Goal: Contribute content

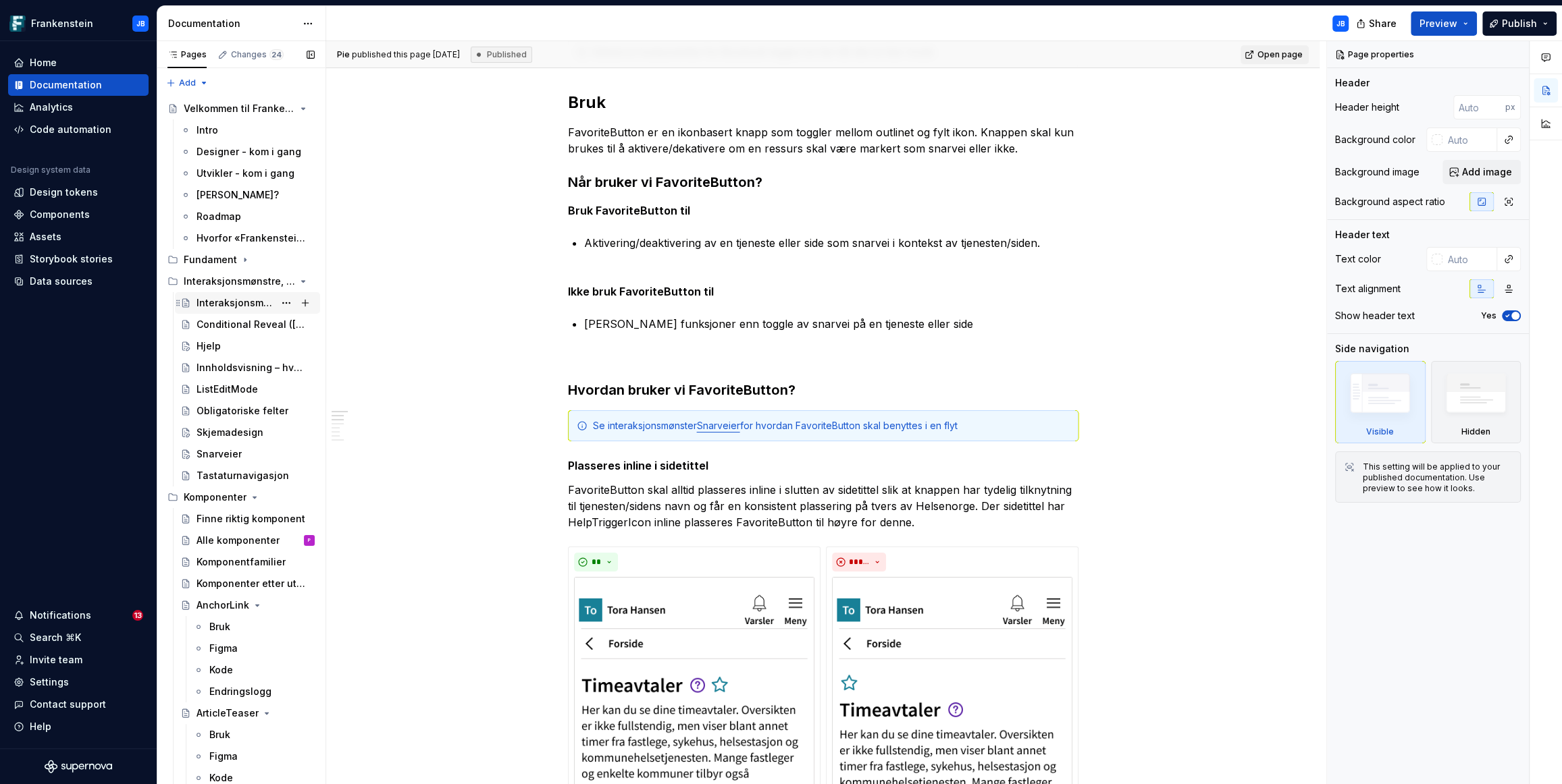
click at [239, 301] on div "Interaksjonsmønstre, guider og anbefalinger" at bounding box center [235, 303] width 77 height 13
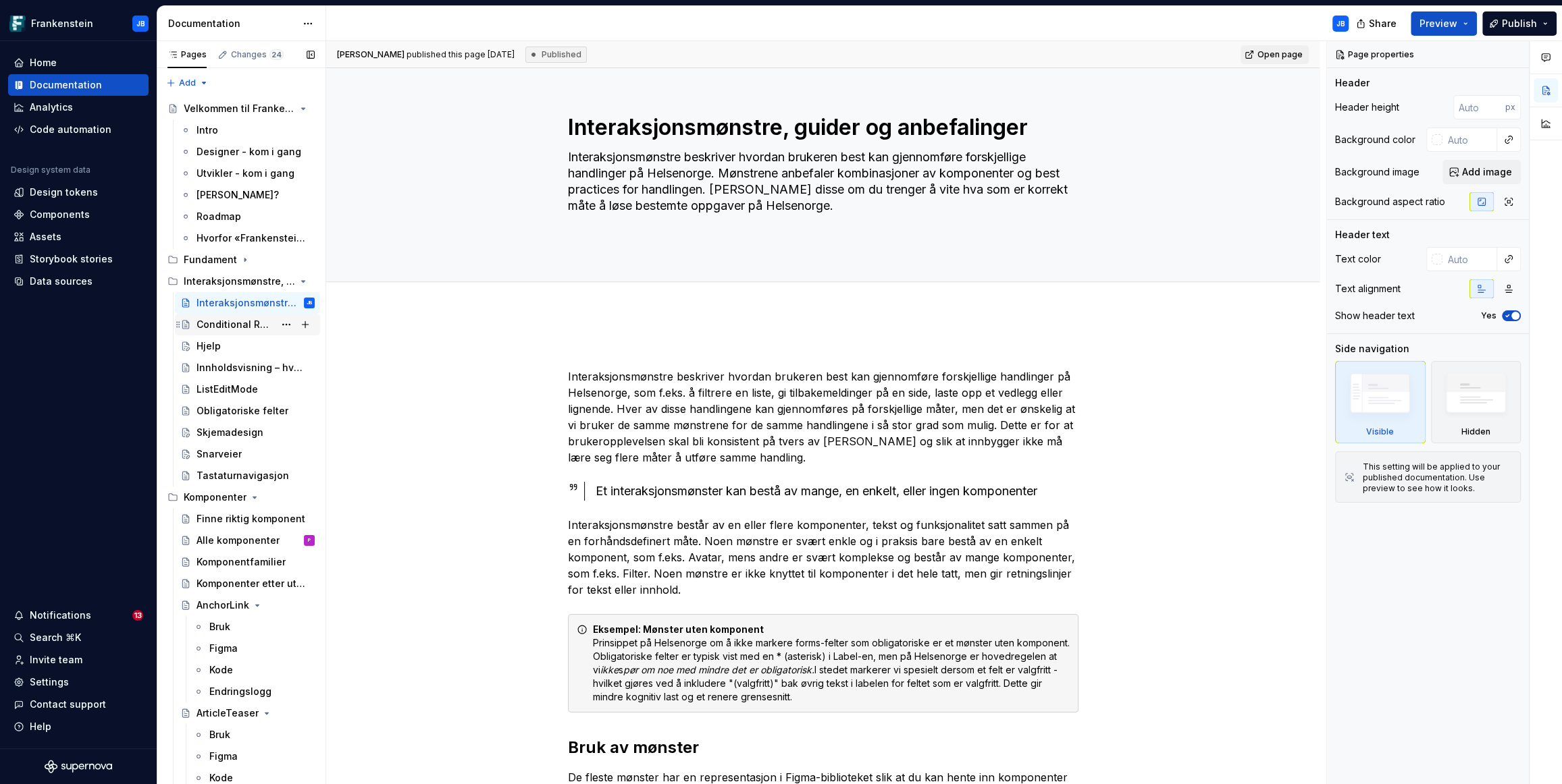
click at [237, 325] on div "Conditional Reveal ([GEOGRAPHIC_DATA])" at bounding box center [235, 324] width 77 height 13
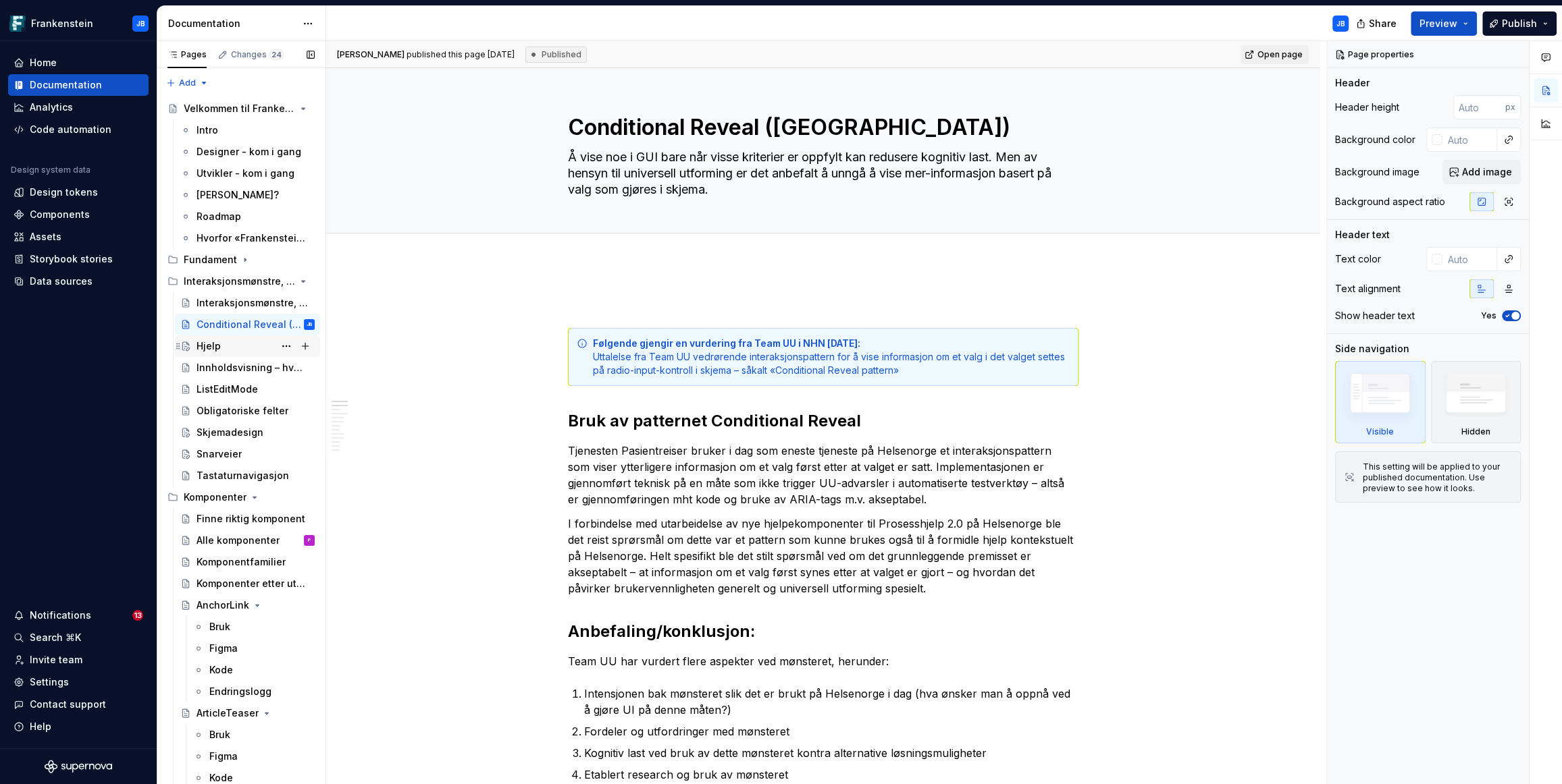
click at [214, 345] on div "Hjelp" at bounding box center [209, 346] width 24 height 13
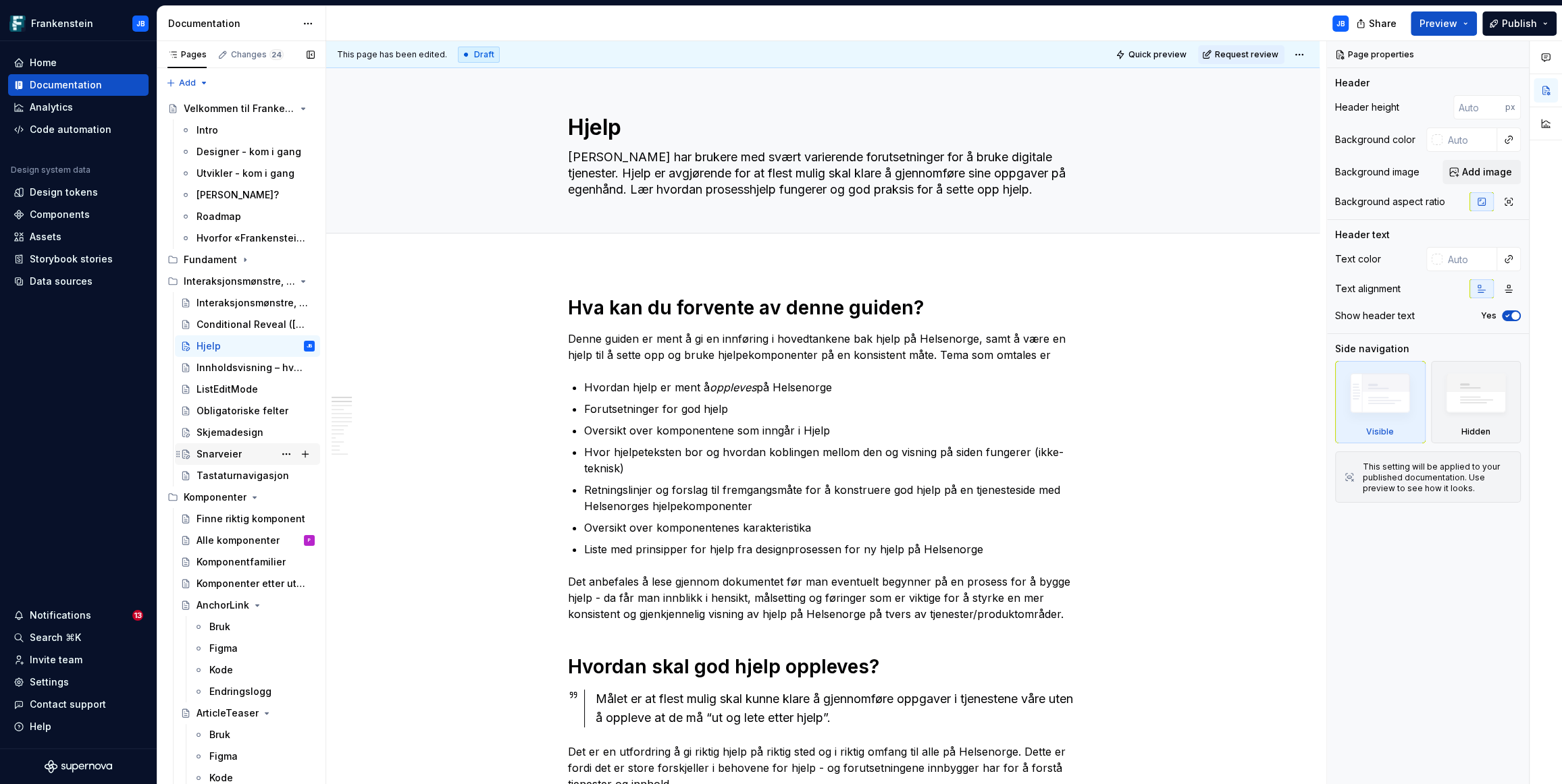
click at [221, 450] on div "Snarveier" at bounding box center [219, 454] width 46 height 13
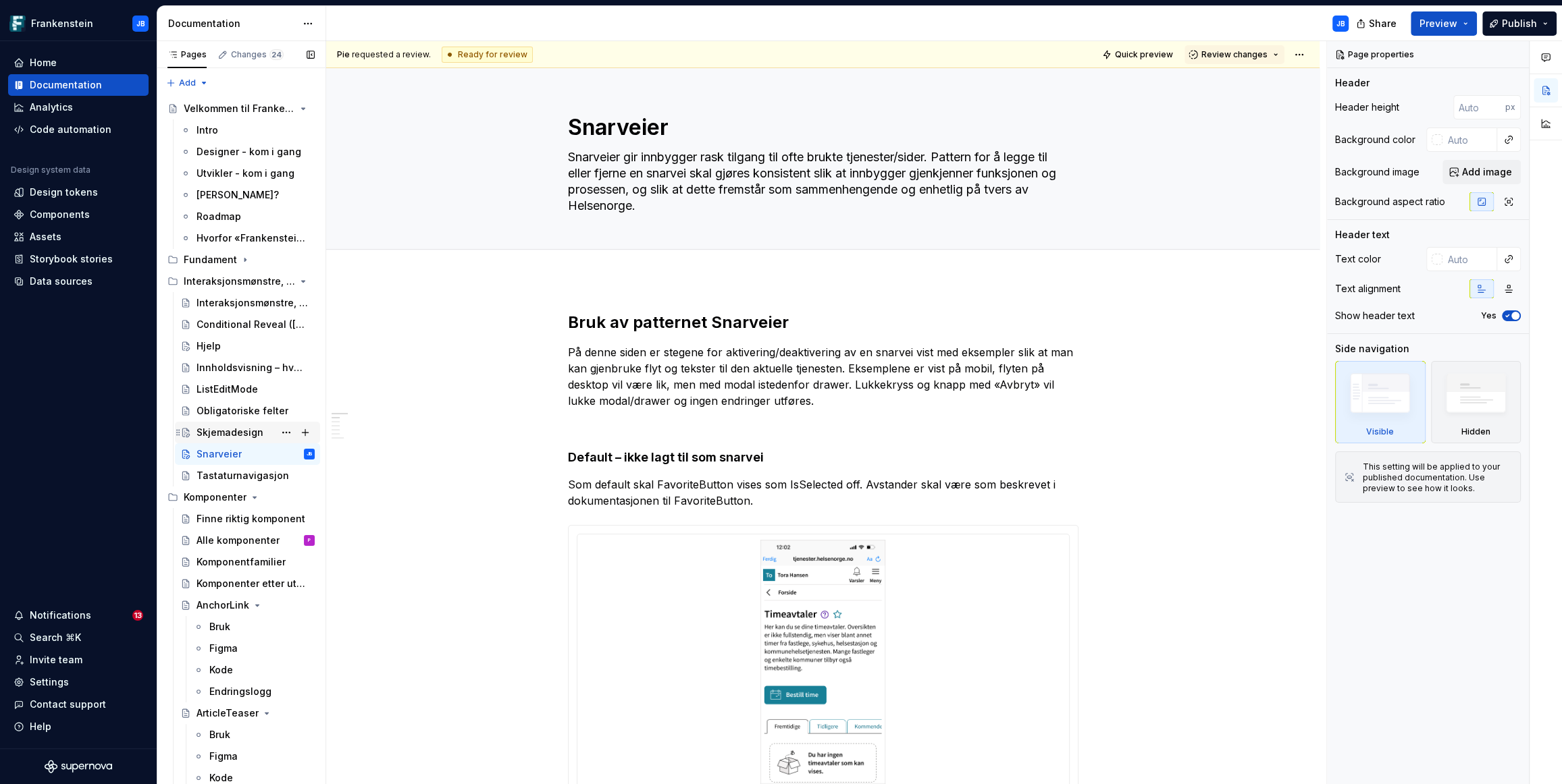
type textarea "*"
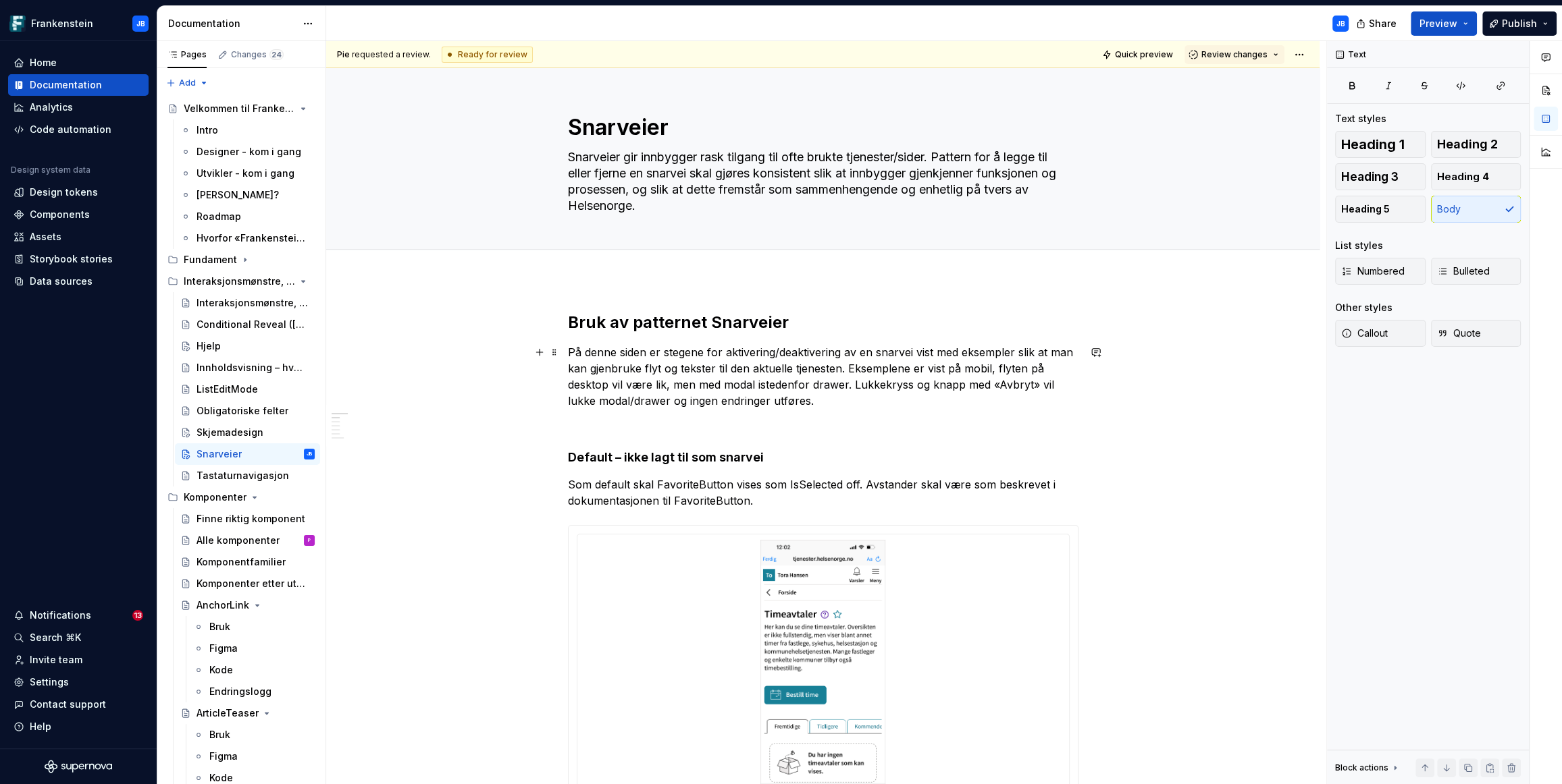
click at [727, 385] on p "På denne siden er stegene for aktivering/deaktivering av en snarvei vist med ek…" at bounding box center [823, 377] width 510 height 65
click at [726, 386] on p "På denne siden er stegene for aktivering/deaktivering av en snarvei vist med ek…" at bounding box center [823, 377] width 510 height 65
click at [1000, 386] on p "På denne siden er stegene for aktivering/deaktivering av en snarvei vist med ek…" at bounding box center [823, 377] width 510 height 65
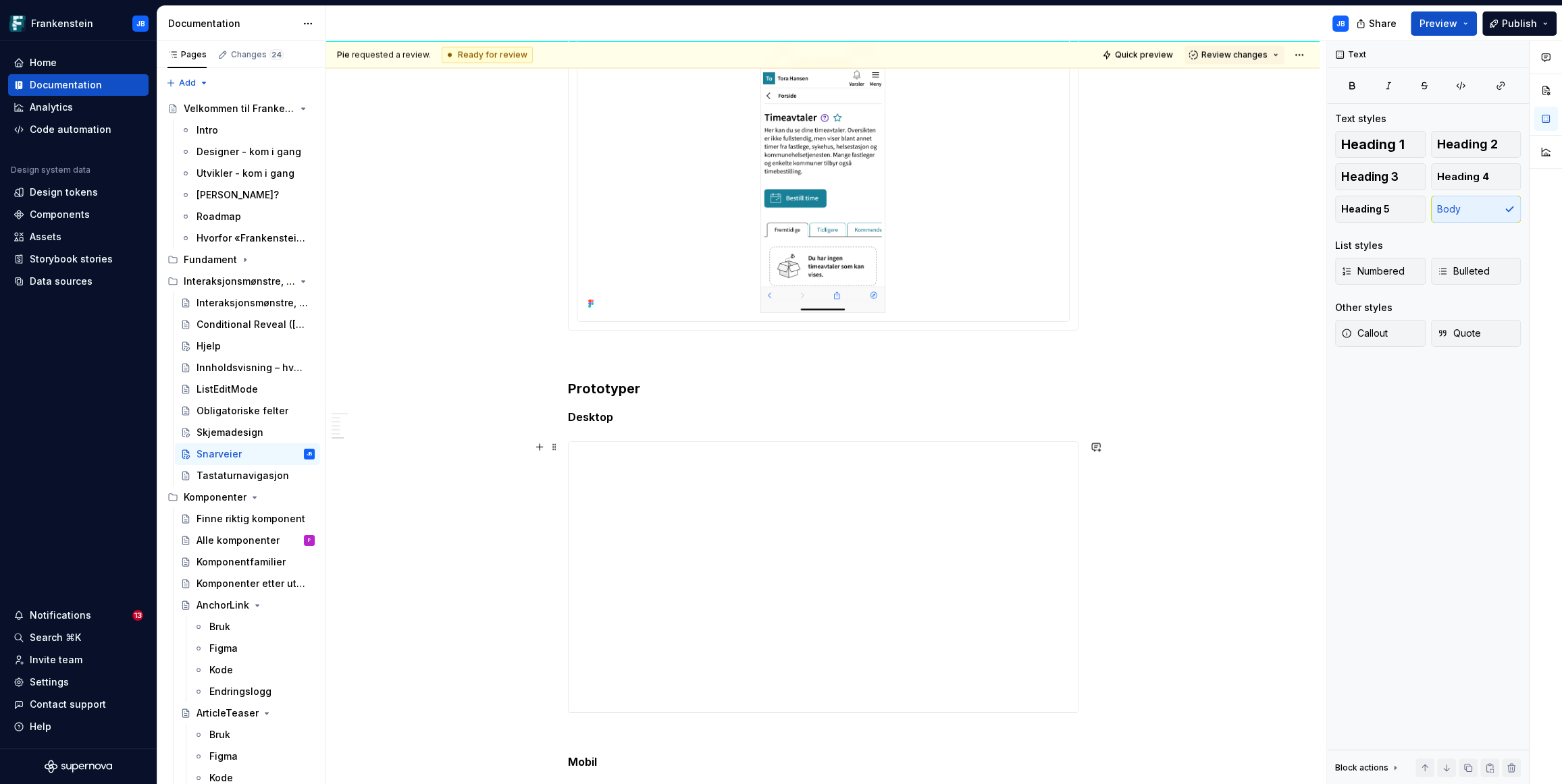
scroll to position [2220, 0]
click at [1547, 22] on button "Publish" at bounding box center [1519, 23] width 75 height 24
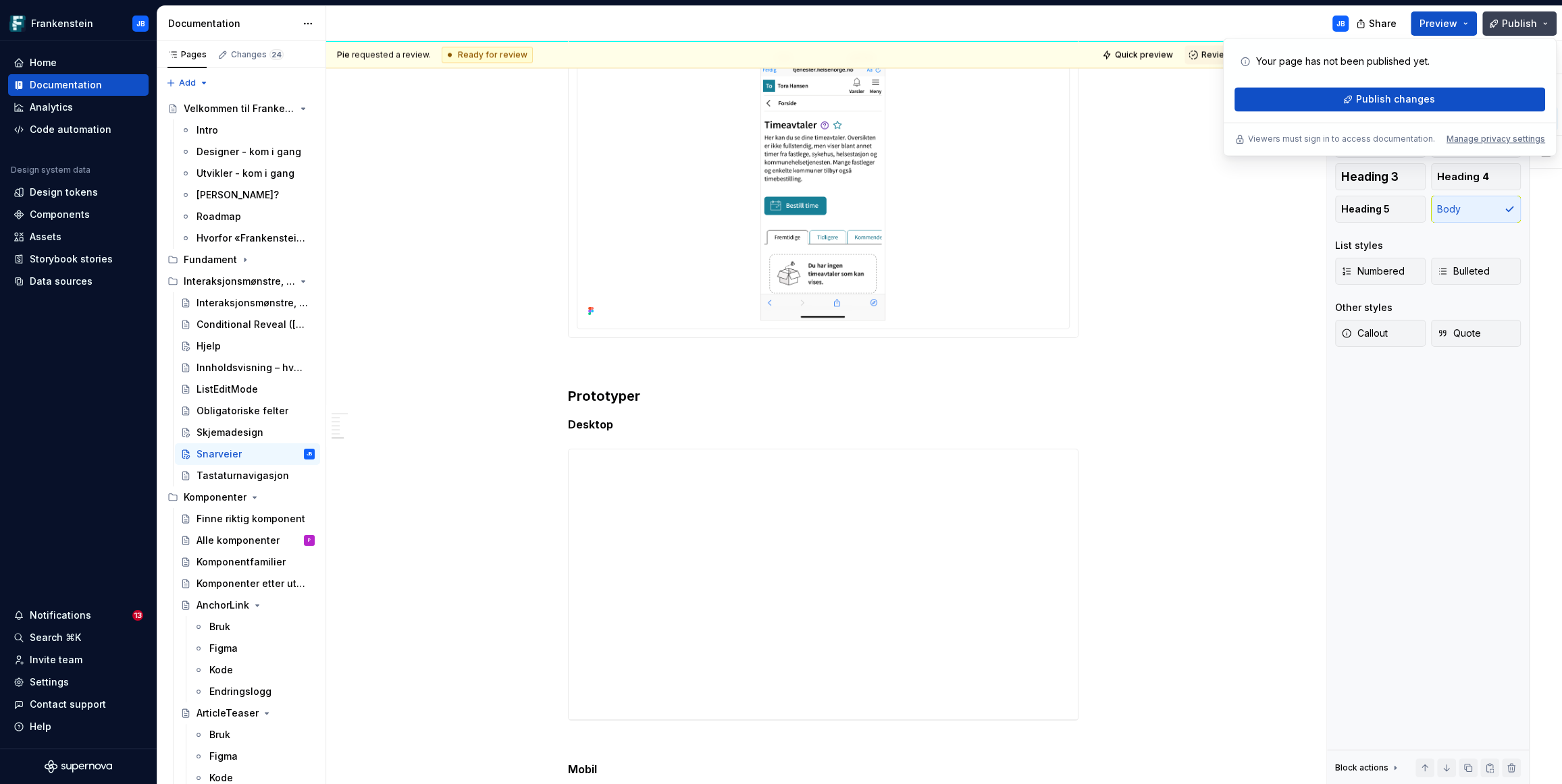
click at [1547, 22] on button "Publish" at bounding box center [1519, 23] width 75 height 24
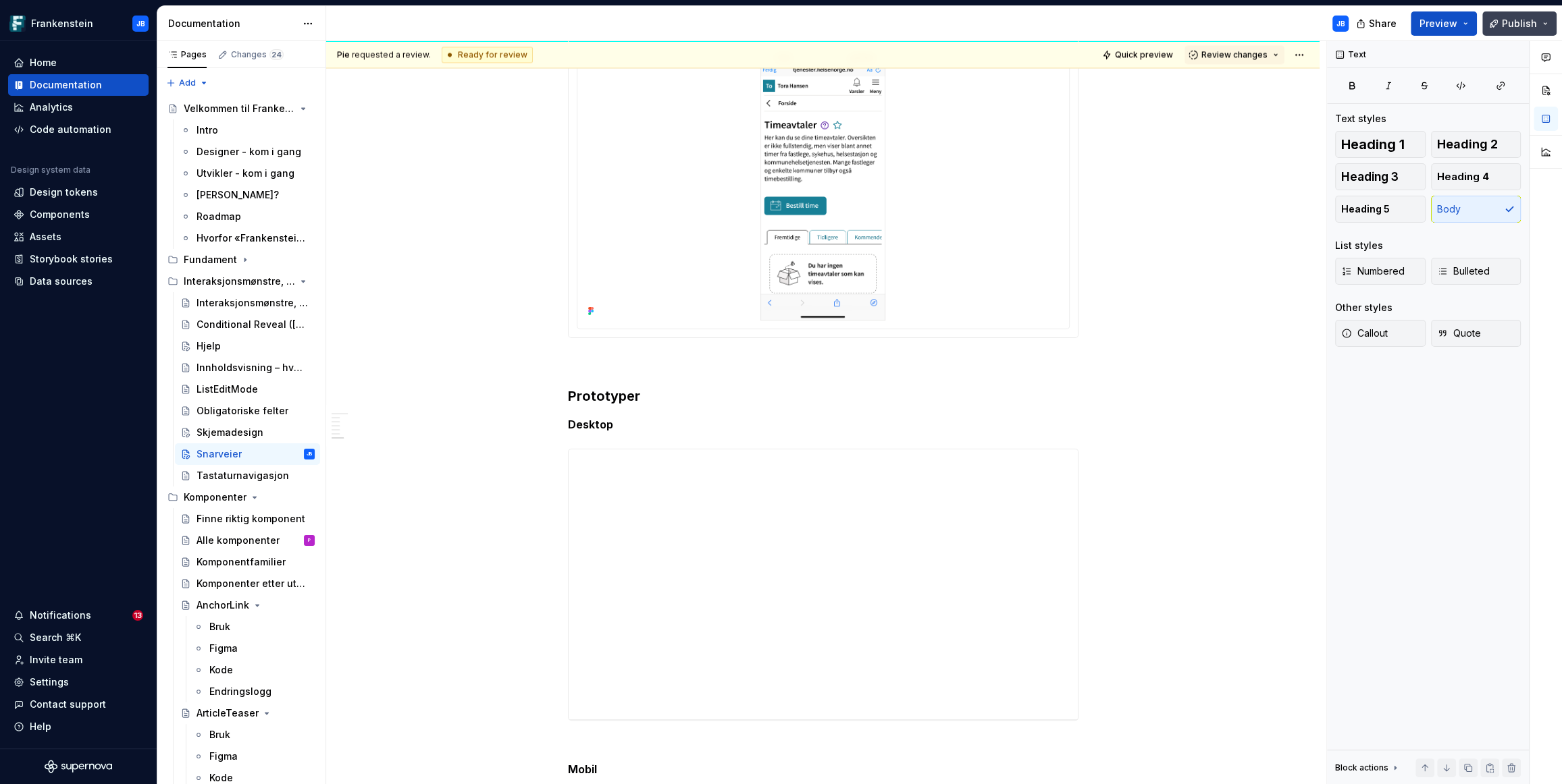
click at [1547, 22] on button "Publish" at bounding box center [1519, 23] width 75 height 24
click at [1445, 23] on span "Preview" at bounding box center [1438, 23] width 38 height 13
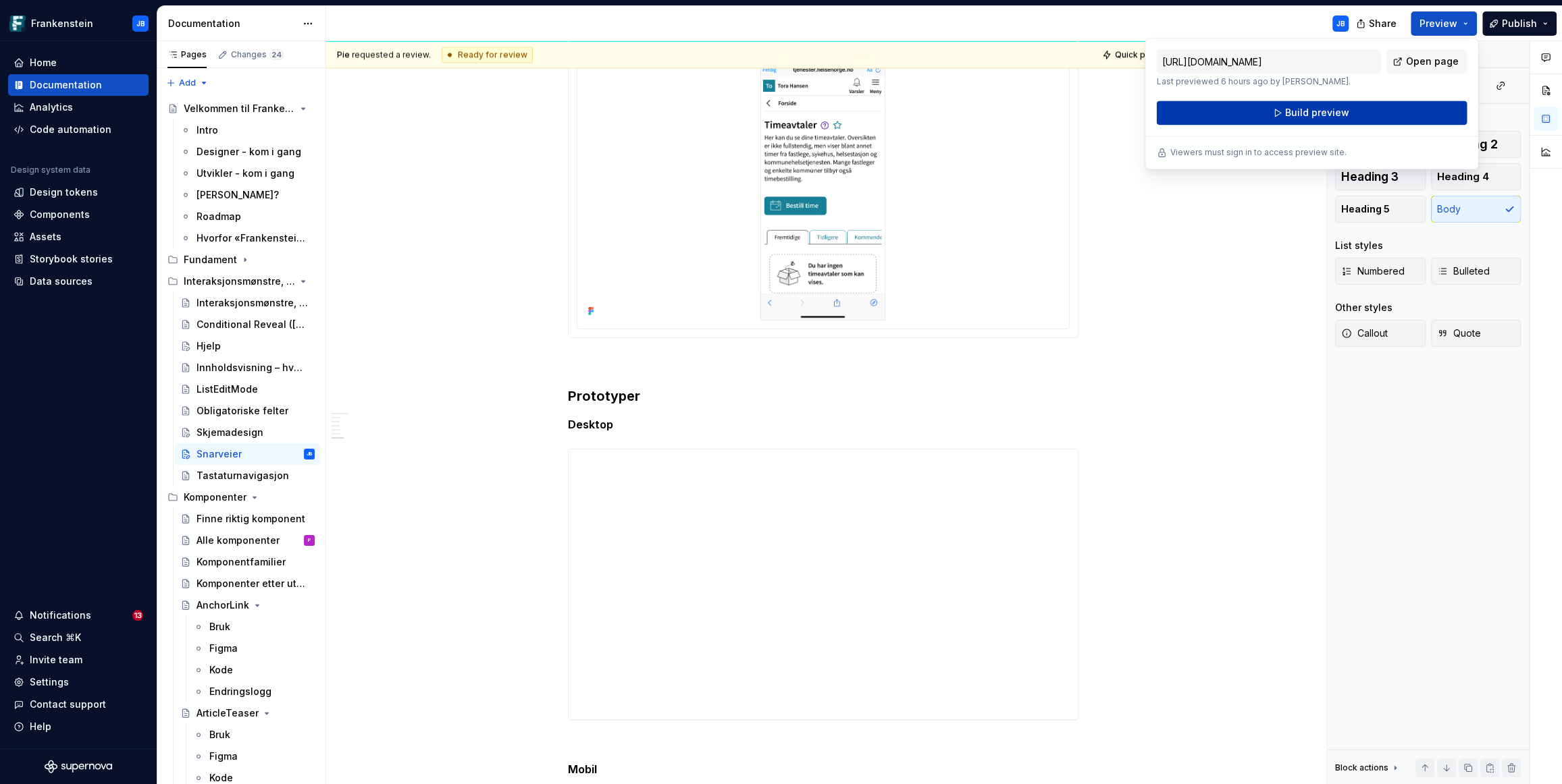
click at [1338, 119] on button "Build preview" at bounding box center [1311, 113] width 310 height 24
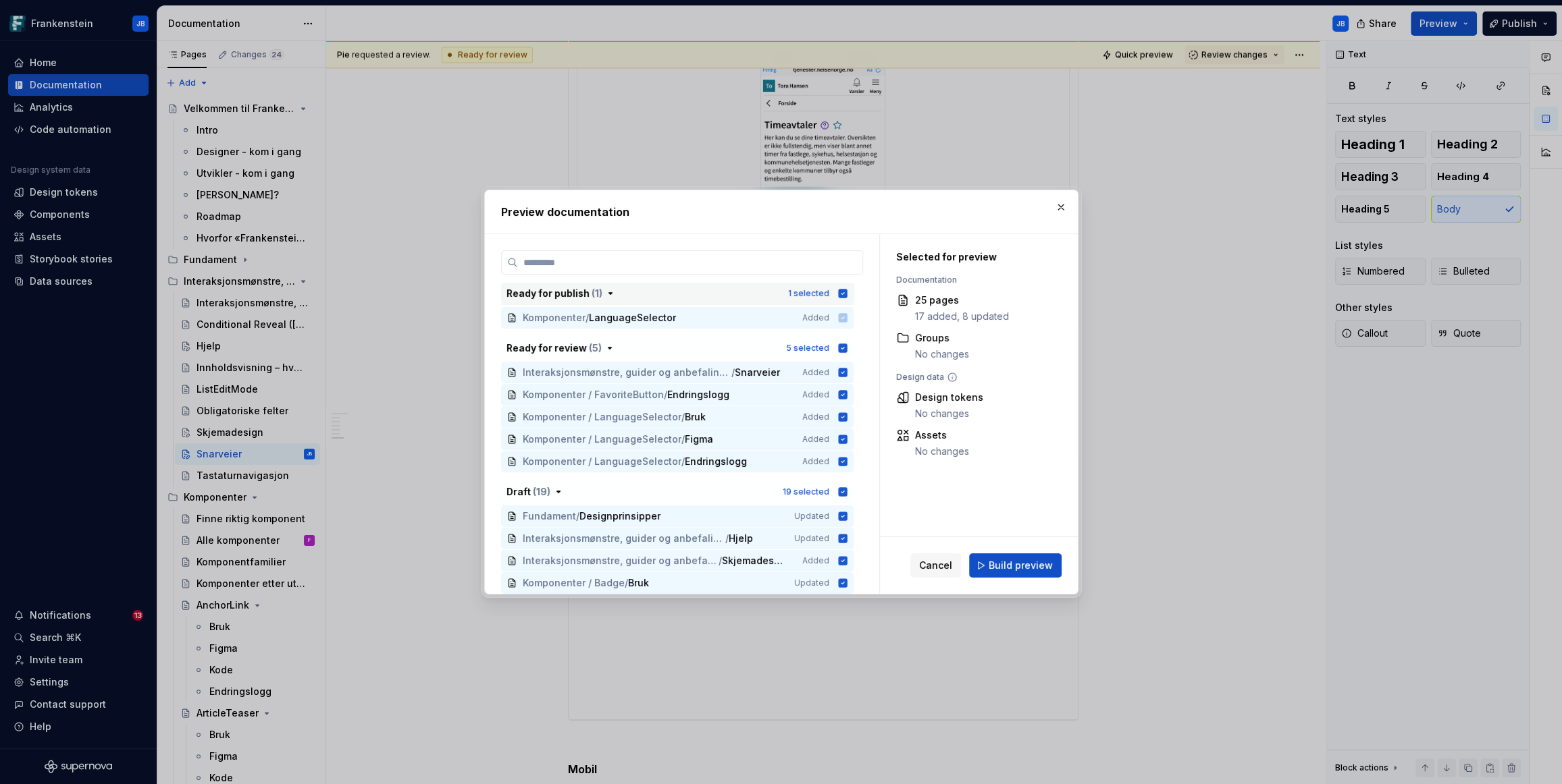
click at [843, 293] on icon "button" at bounding box center [842, 292] width 8 height 8
click at [842, 291] on icon "button" at bounding box center [843, 294] width 11 height 11
click at [843, 293] on icon "button" at bounding box center [843, 294] width 11 height 11
click at [843, 347] on icon "button" at bounding box center [842, 347] width 8 height 8
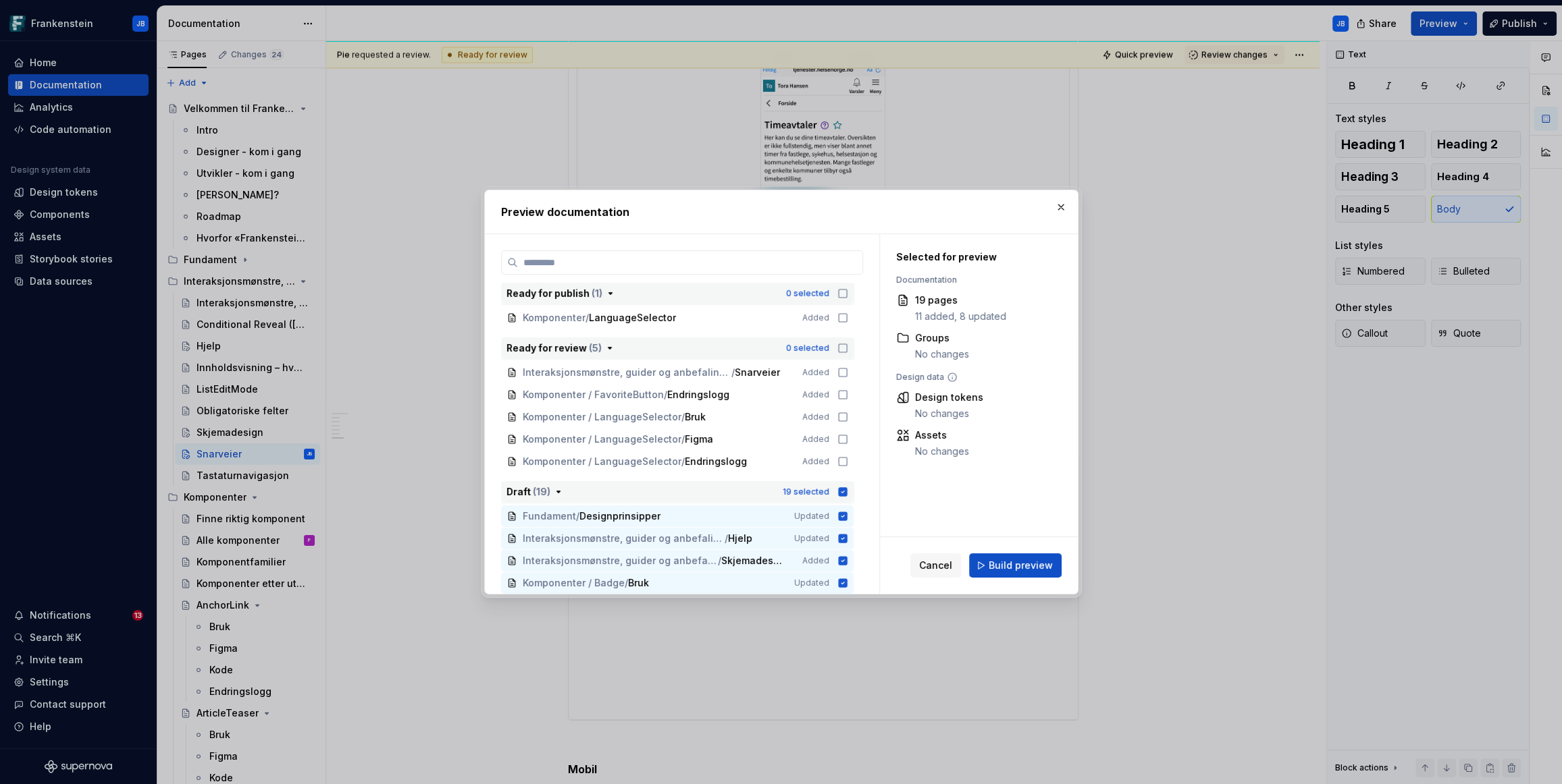
click at [843, 494] on icon "button" at bounding box center [842, 491] width 8 height 8
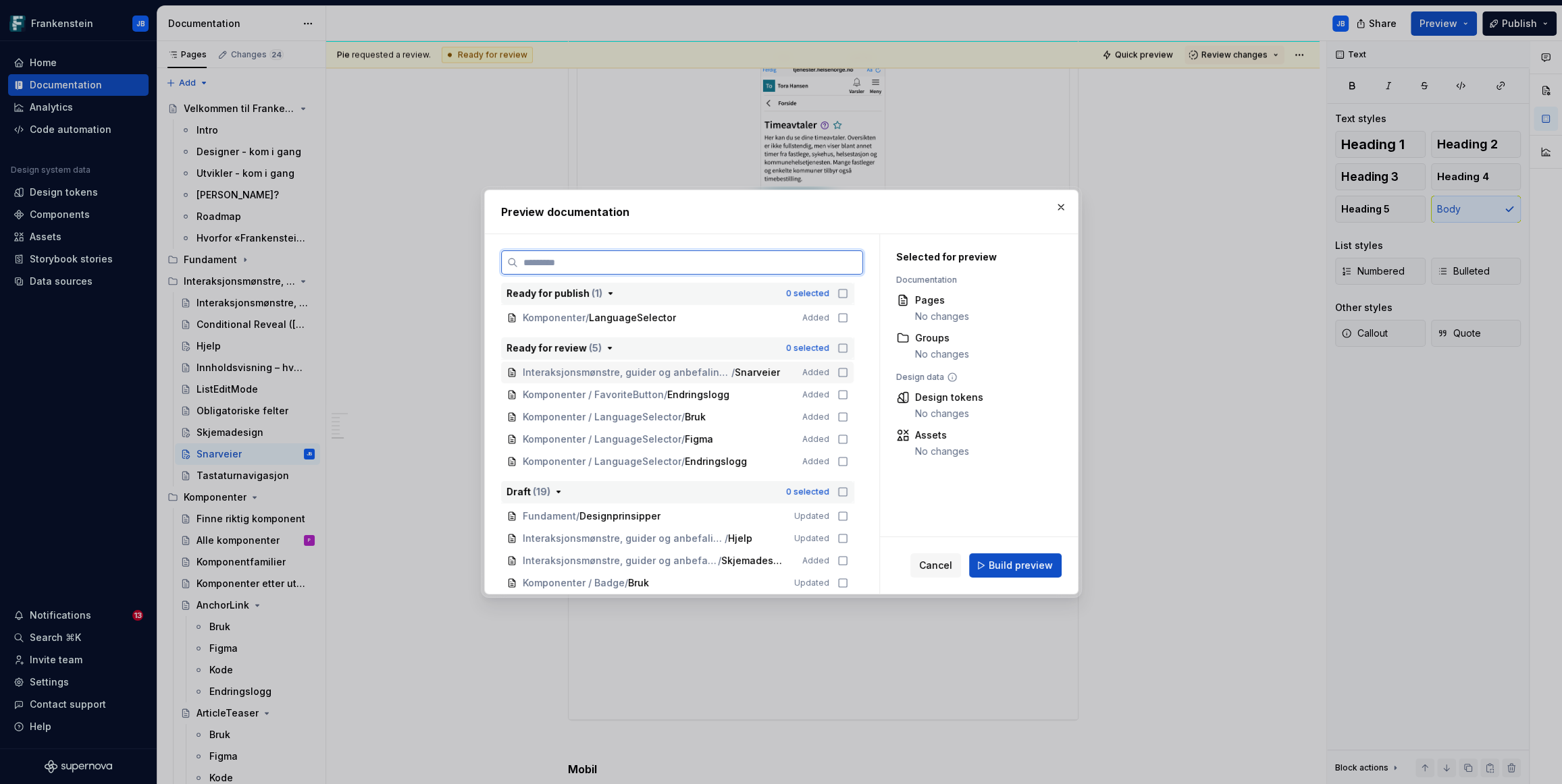
click at [843, 366] on div "Interaksjonsmønstre, guider og anbefalinger / Snarveier Added" at bounding box center [677, 372] width 352 height 21
click at [1012, 568] on span "Build preview" at bounding box center [1020, 565] width 64 height 13
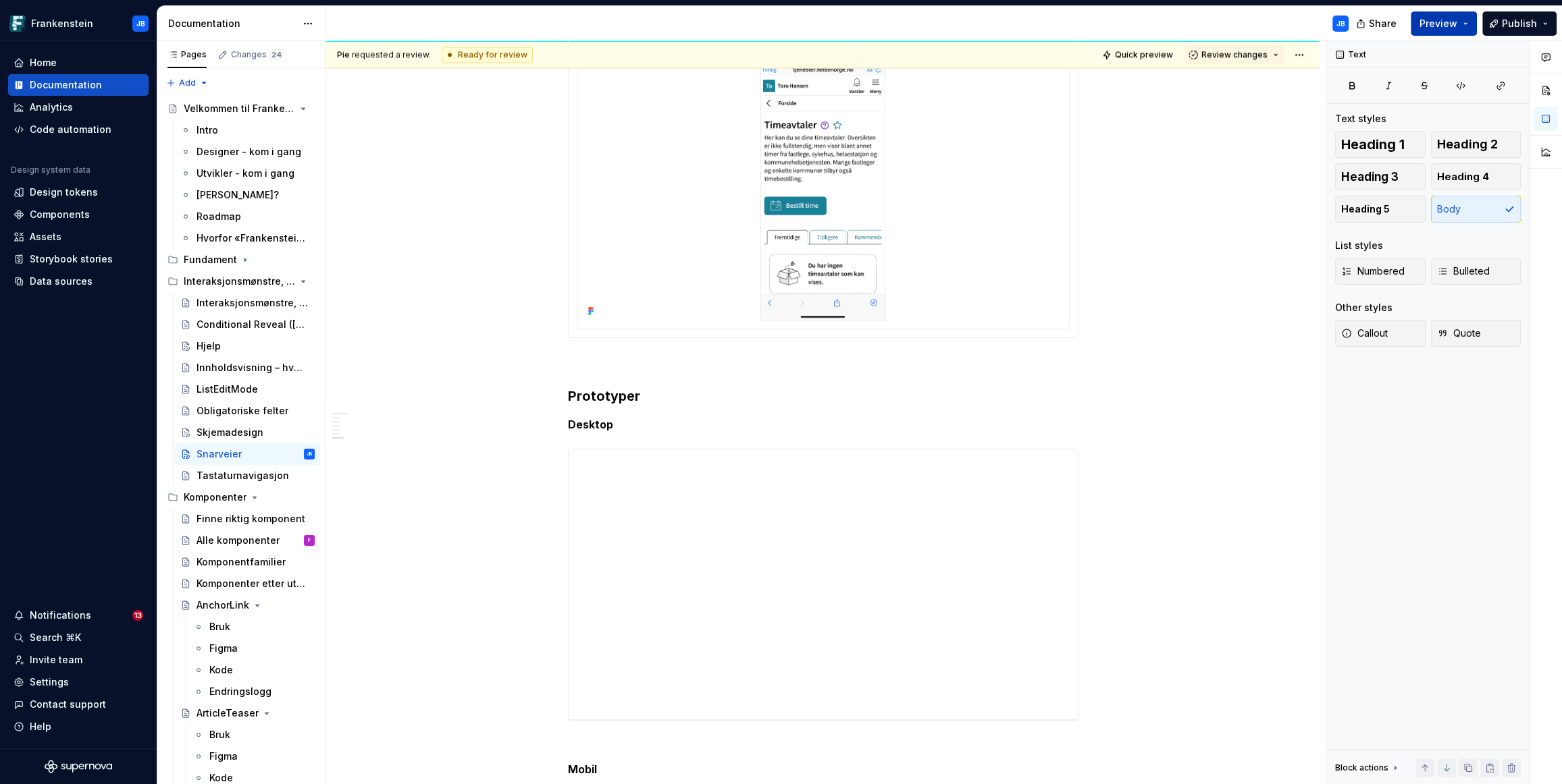
click at [1433, 33] on button "Preview" at bounding box center [1443, 23] width 66 height 24
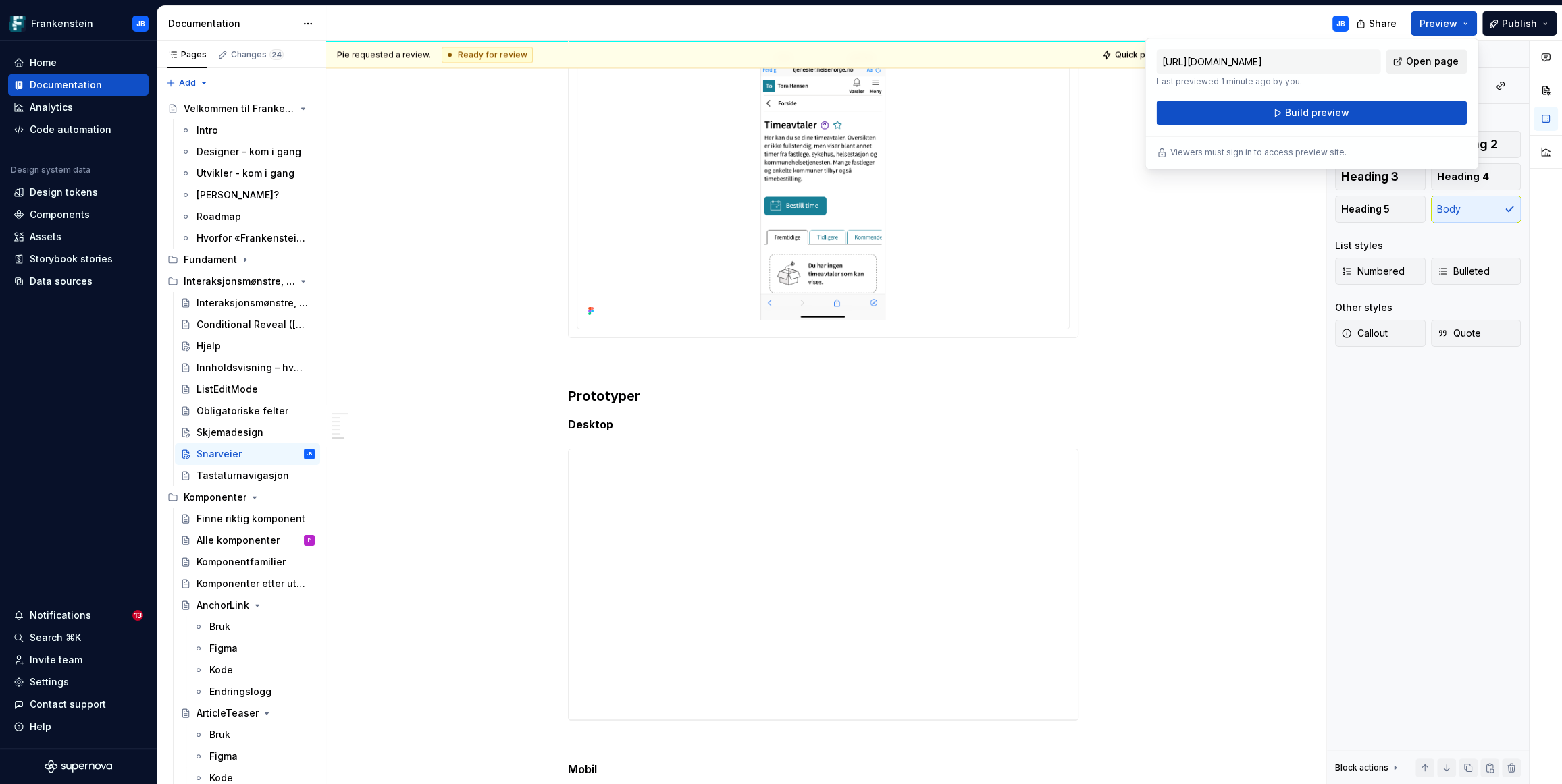
click at [1426, 58] on span "Open page" at bounding box center [1431, 61] width 53 height 13
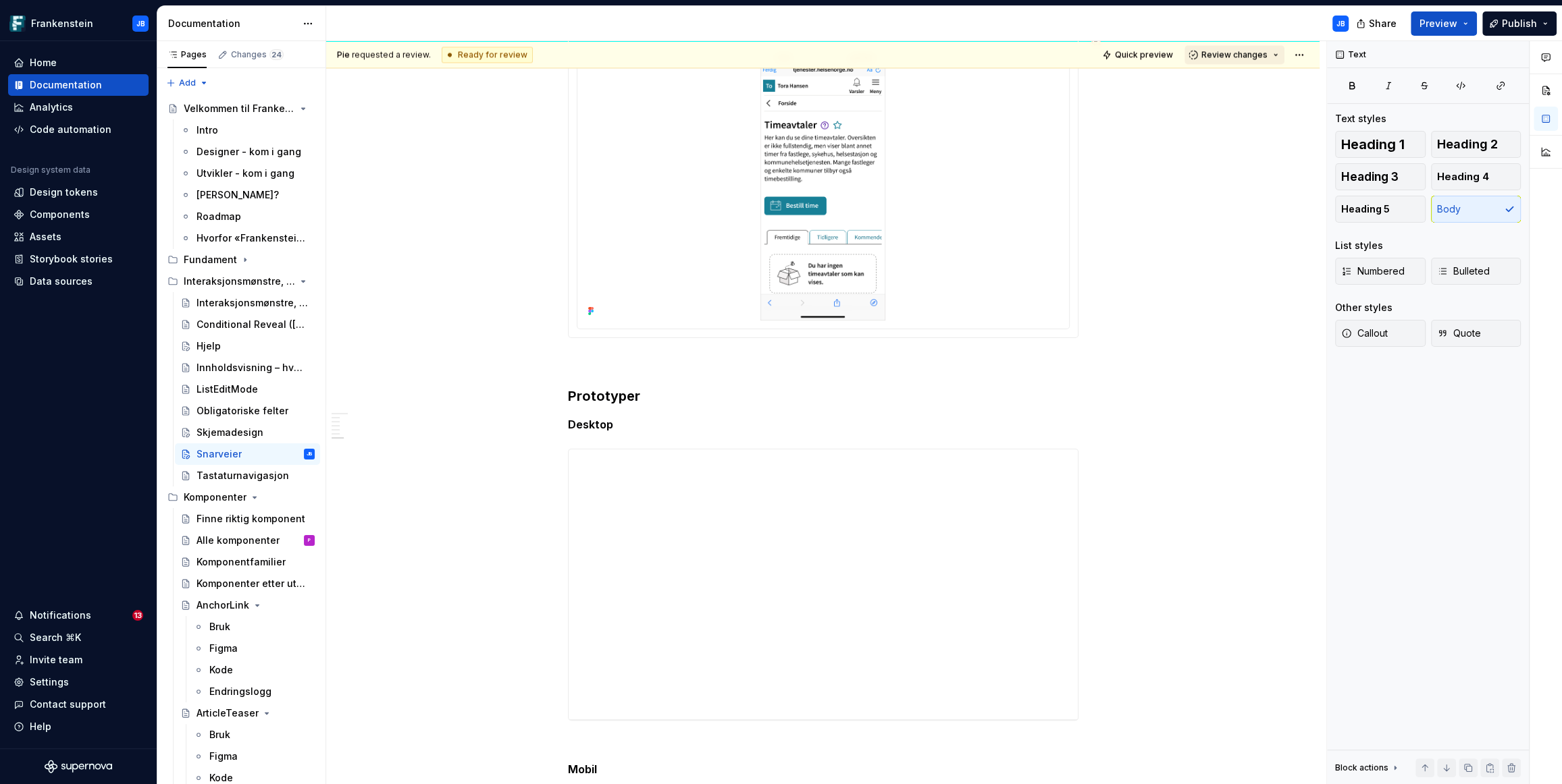
click at [1270, 55] on button "Review changes" at bounding box center [1233, 55] width 100 height 19
click at [1245, 81] on div "Approve" at bounding box center [1270, 80] width 118 height 13
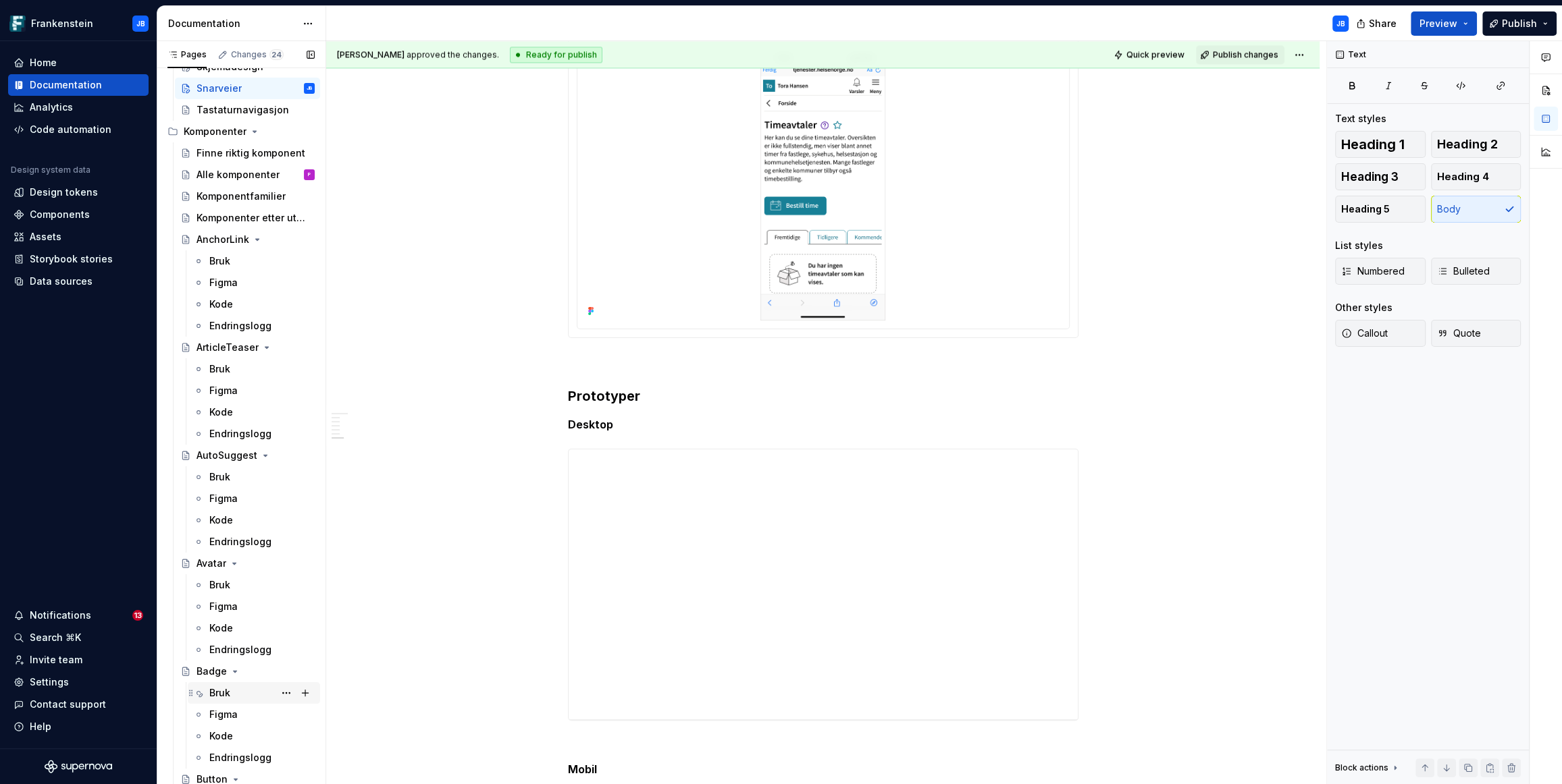
scroll to position [364, 0]
click at [258, 240] on icon "Page tree" at bounding box center [257, 242] width 11 height 11
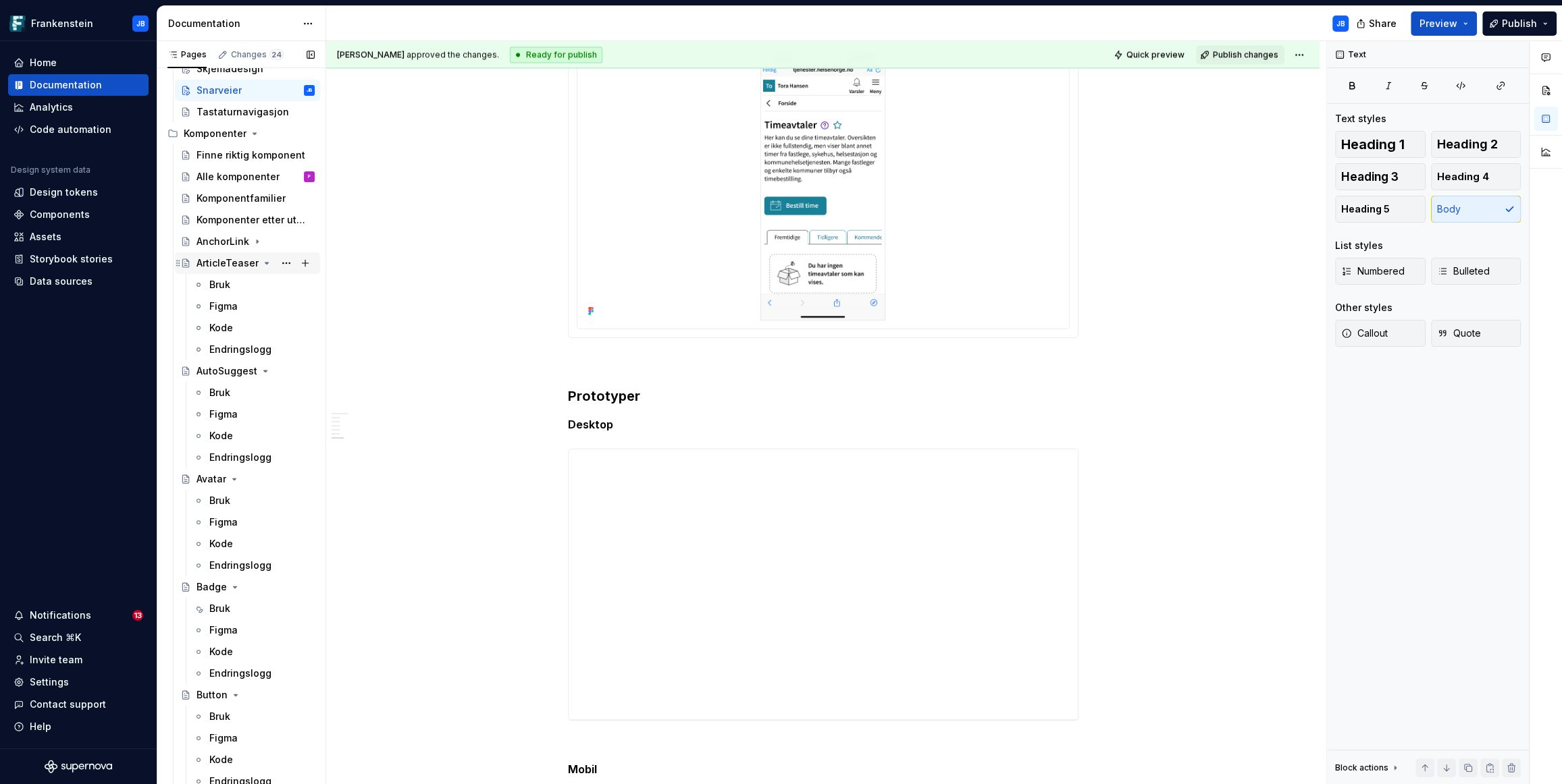
click at [265, 260] on icon "Page tree" at bounding box center [267, 264] width 11 height 11
click at [264, 284] on icon "Page tree" at bounding box center [265, 284] width 4 height 1
click at [232, 308] on icon "Page tree" at bounding box center [235, 306] width 11 height 11
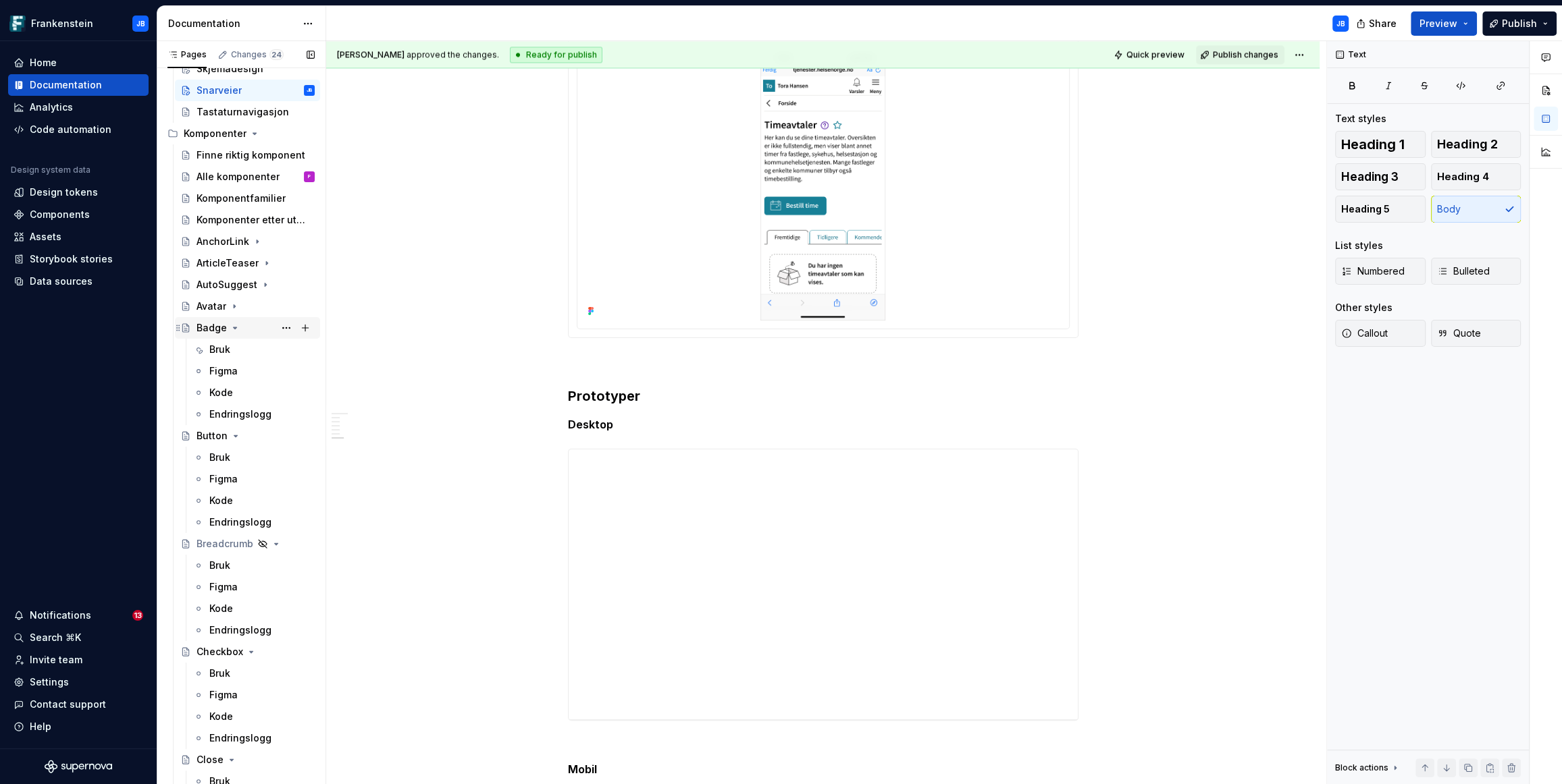
click at [237, 329] on icon "Page tree" at bounding box center [235, 328] width 11 height 11
click at [231, 345] on icon "Page tree" at bounding box center [236, 350] width 11 height 11
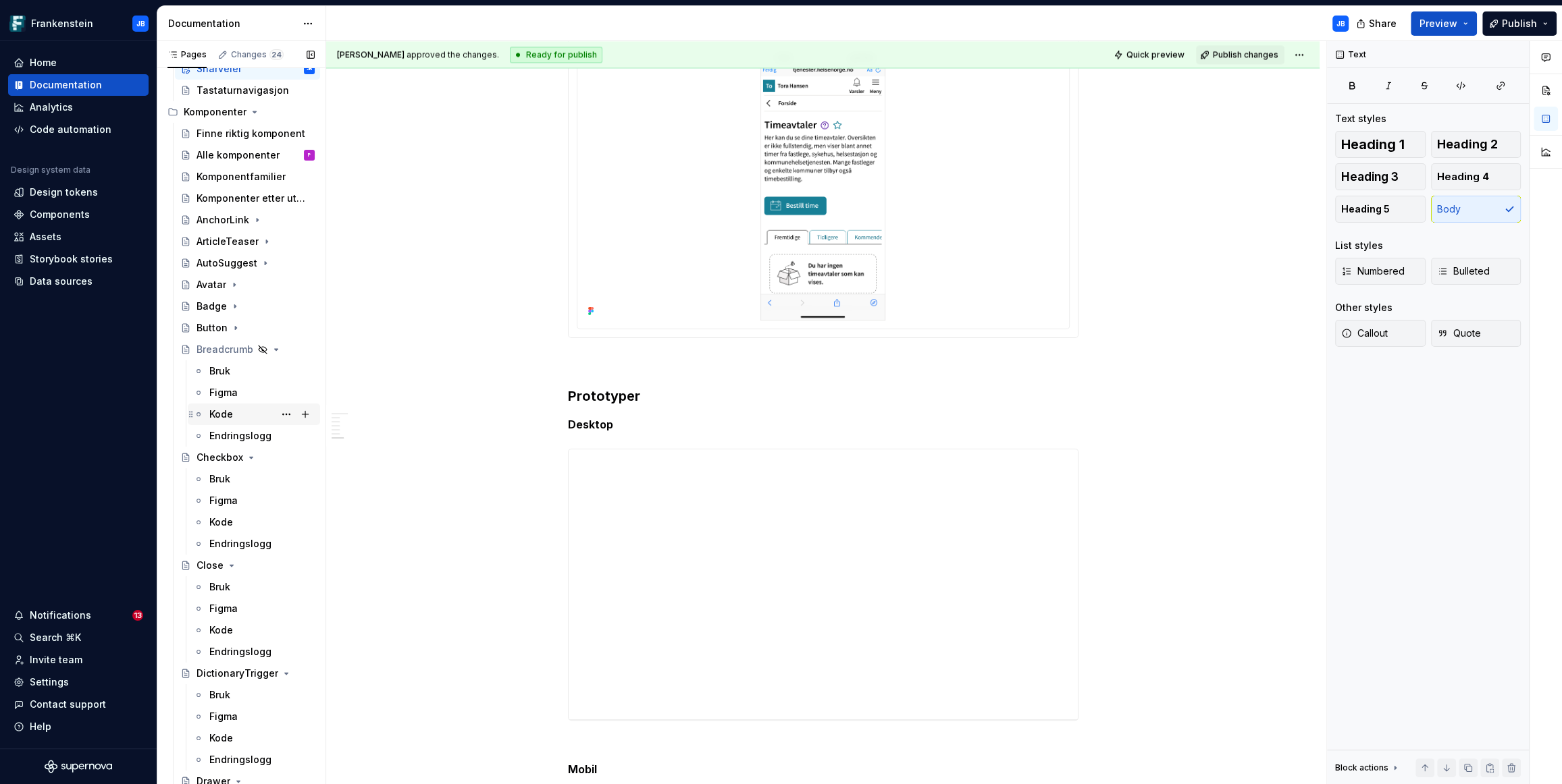
scroll to position [401, 0]
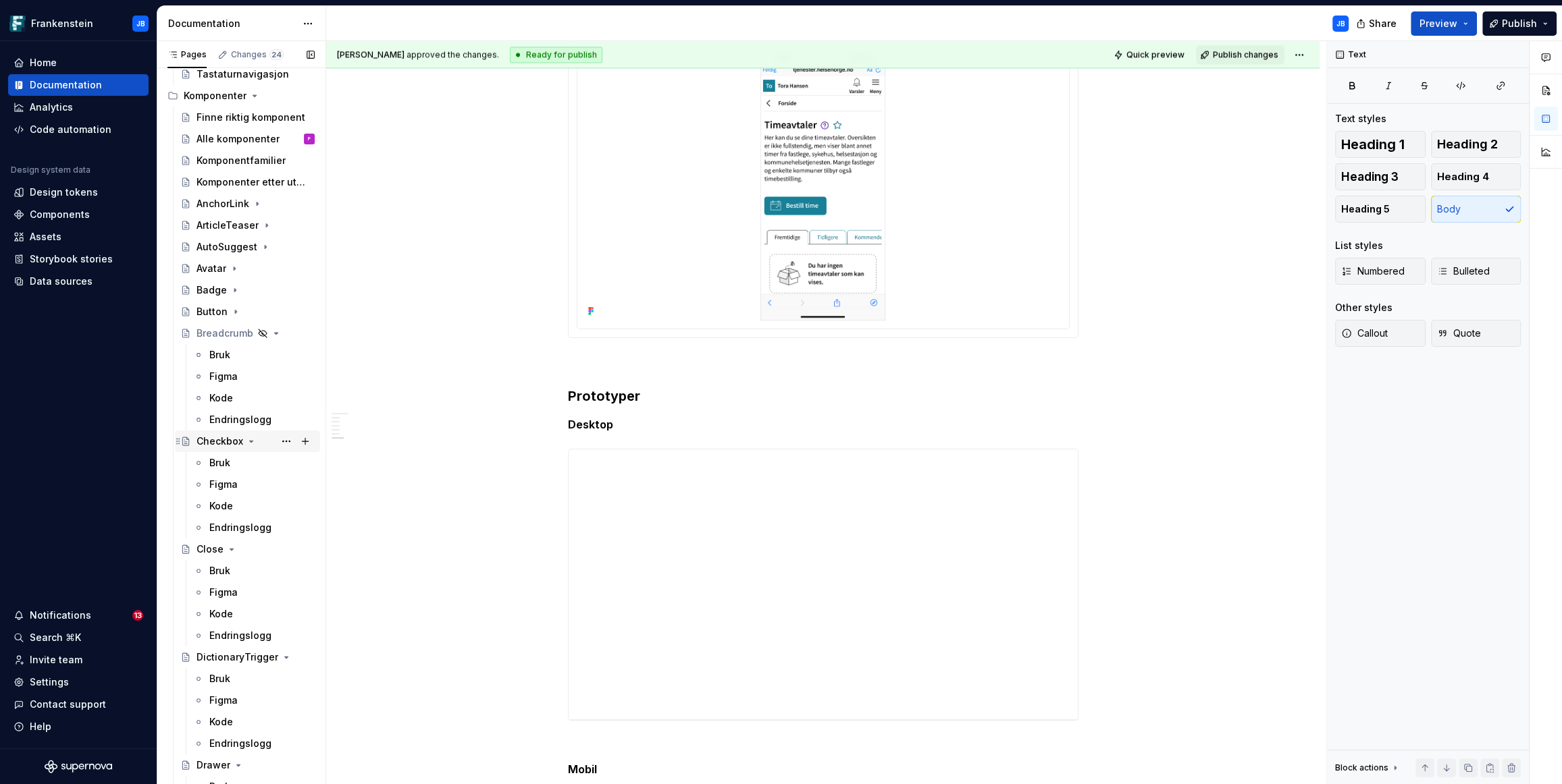
click at [247, 440] on icon "Page tree" at bounding box center [251, 441] width 11 height 11
click at [226, 460] on icon "Page tree" at bounding box center [232, 463] width 11 height 11
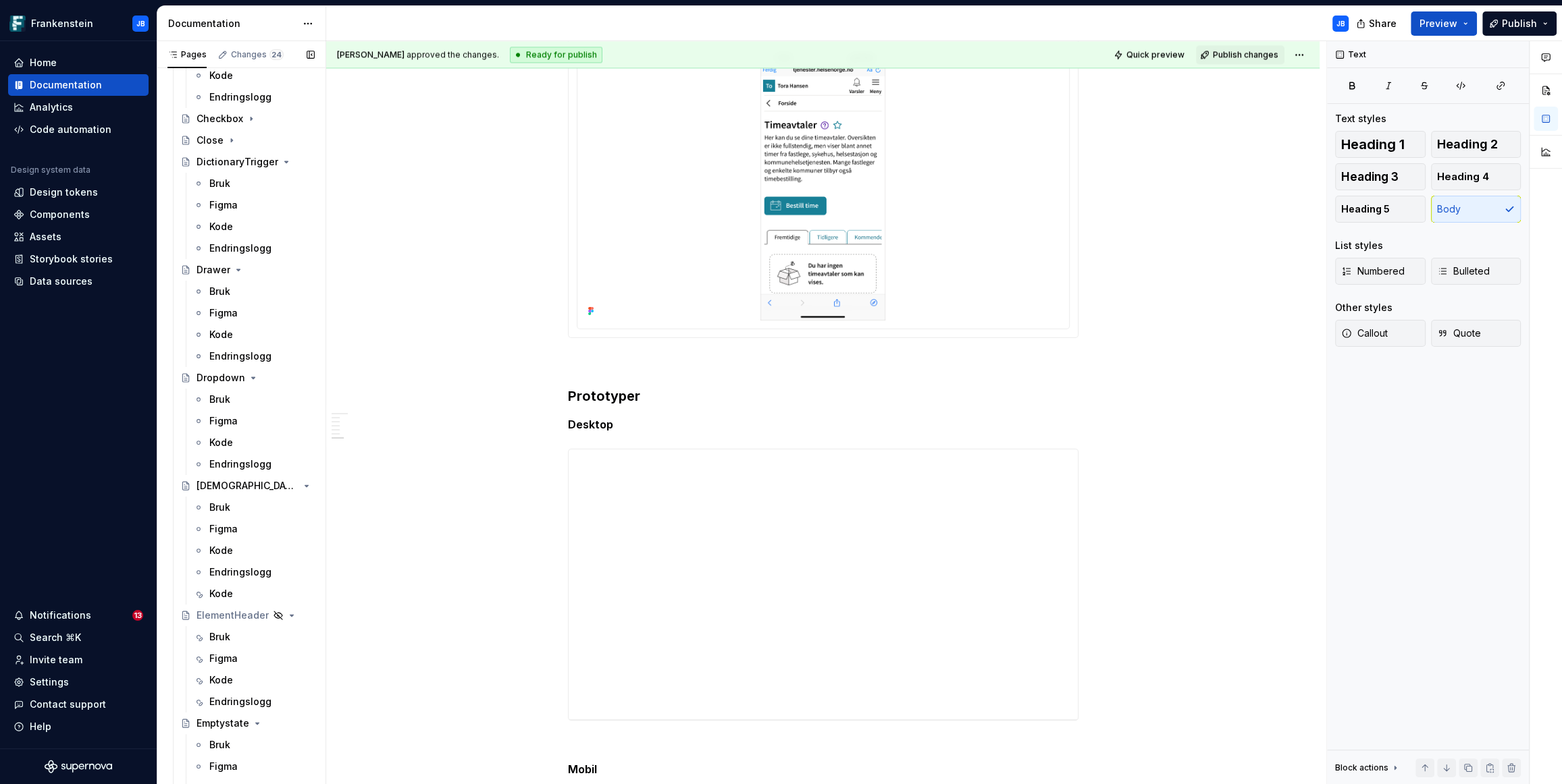
scroll to position [1422, 0]
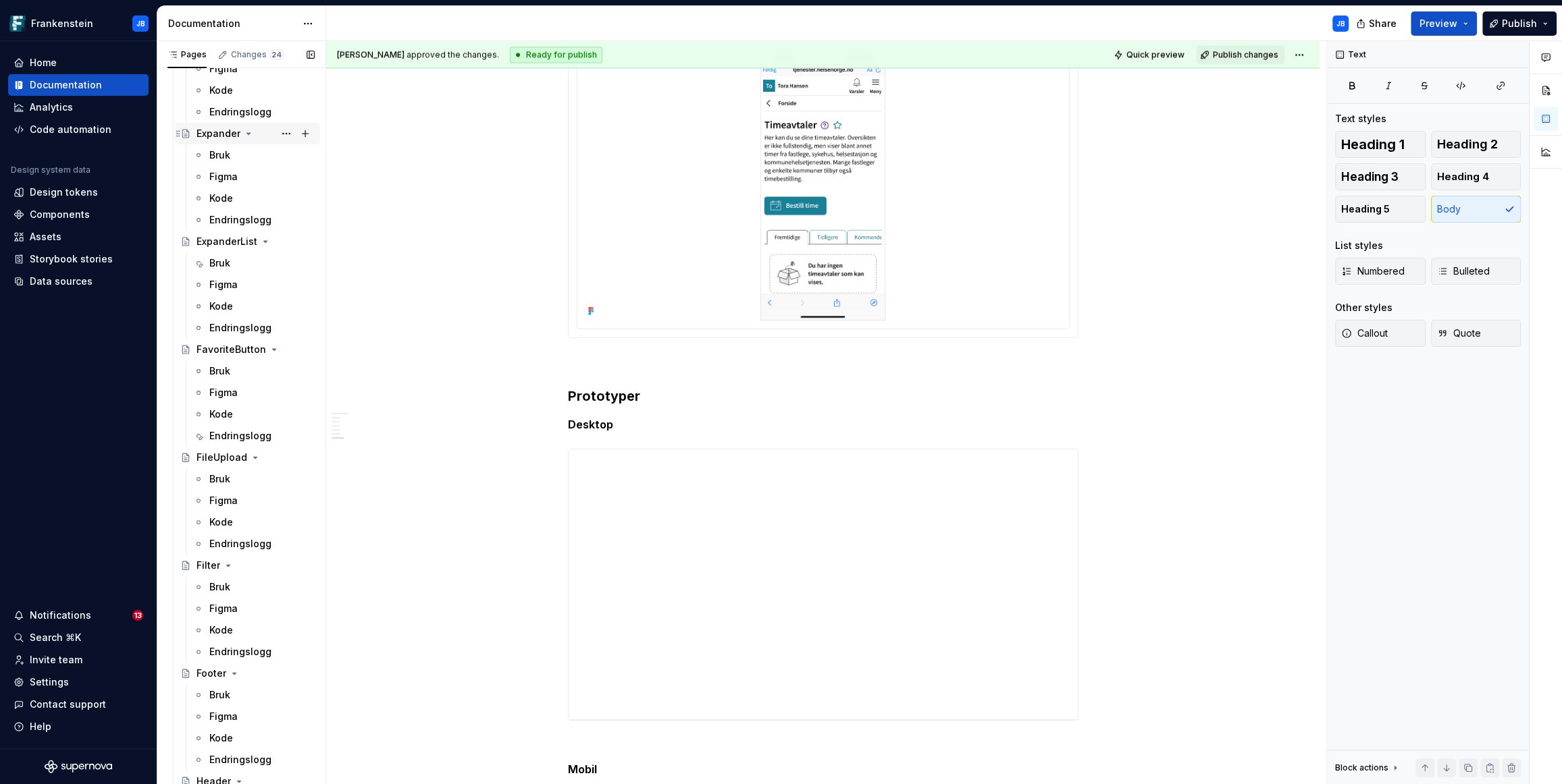
click at [248, 133] on icon "Page tree" at bounding box center [249, 134] width 11 height 11
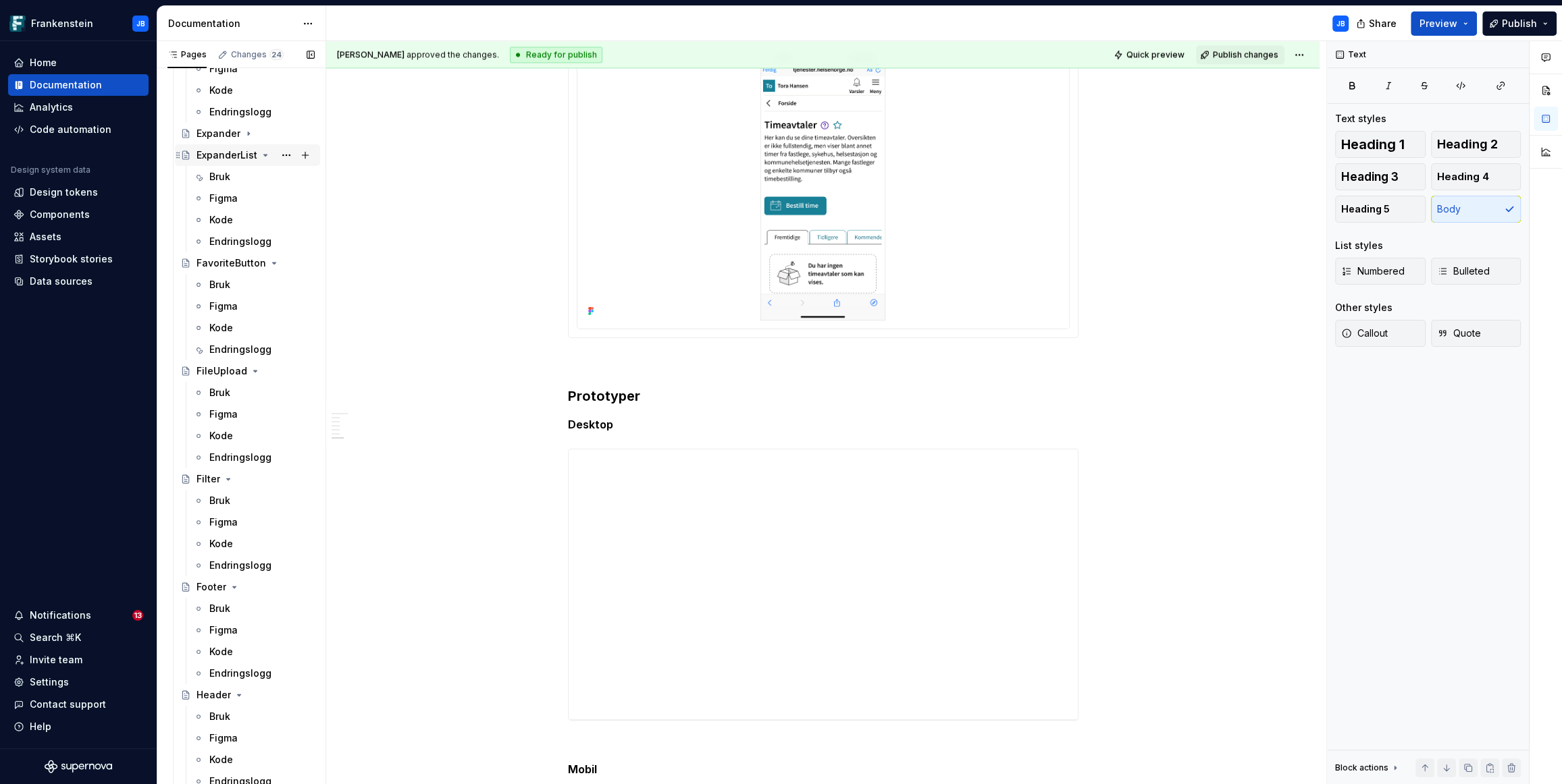
click at [266, 158] on icon "Page tree" at bounding box center [265, 155] width 11 height 11
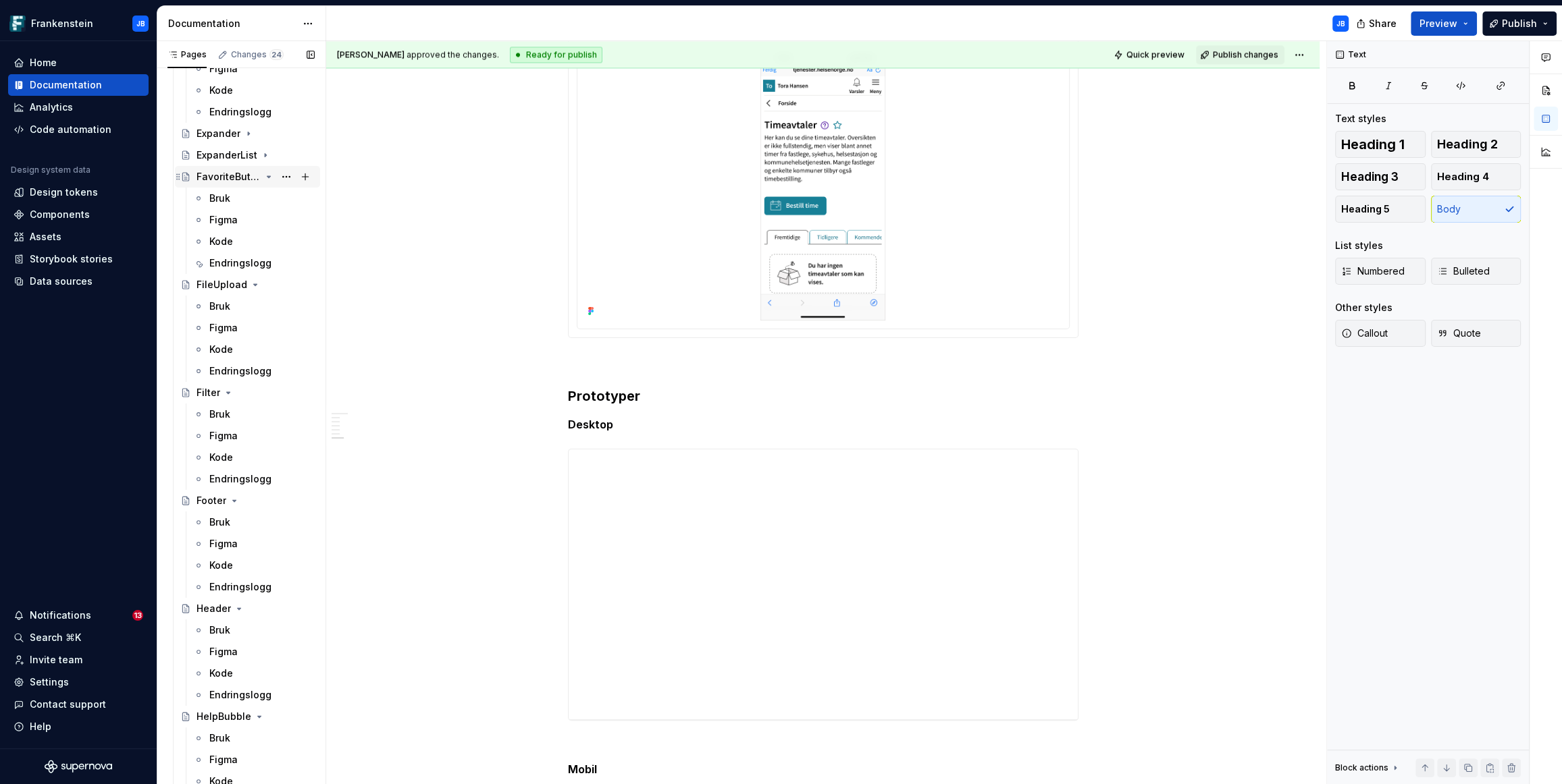
click at [266, 173] on icon "Page tree" at bounding box center [269, 177] width 11 height 11
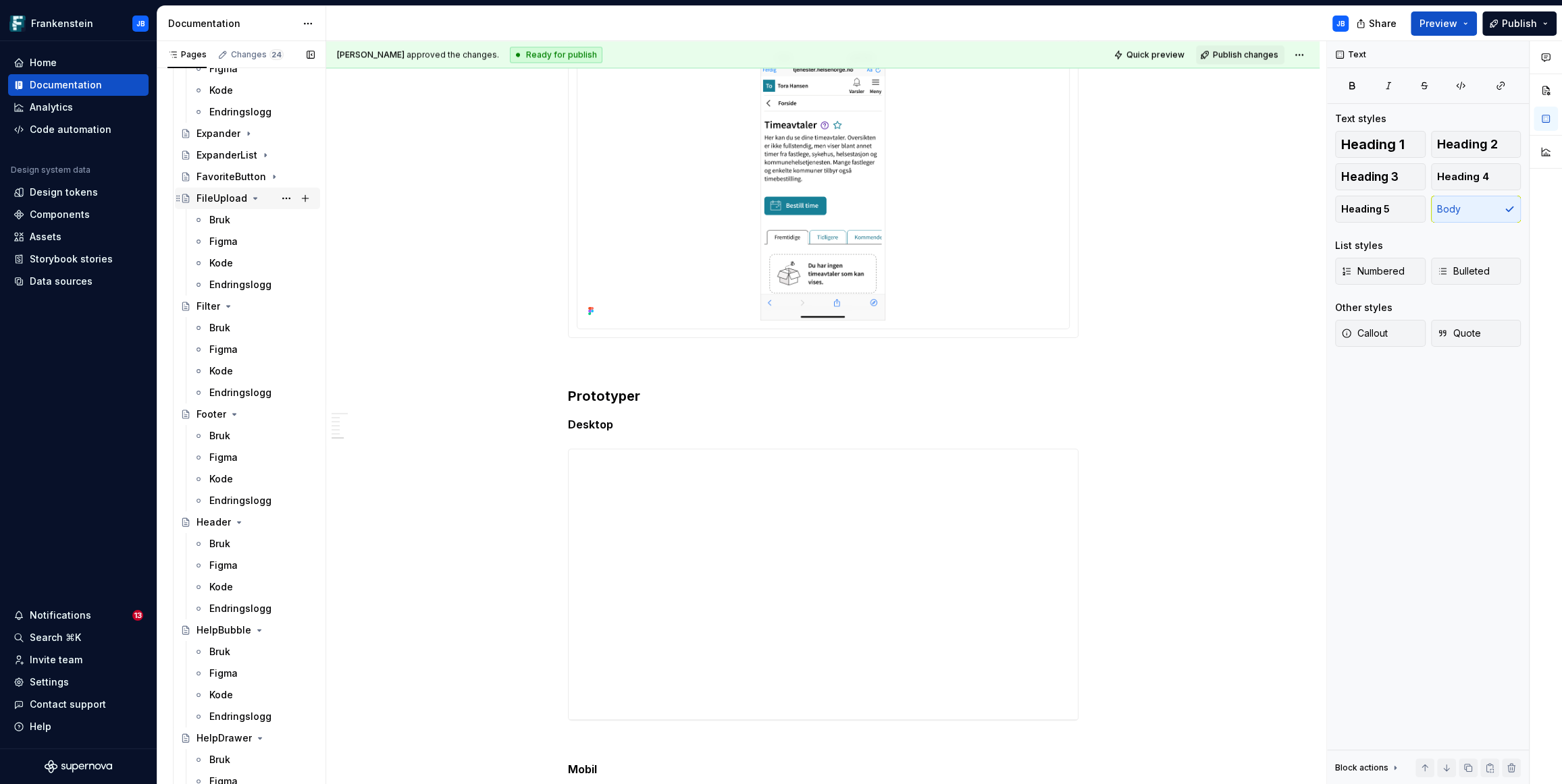
click at [250, 197] on icon "Page tree" at bounding box center [255, 198] width 11 height 11
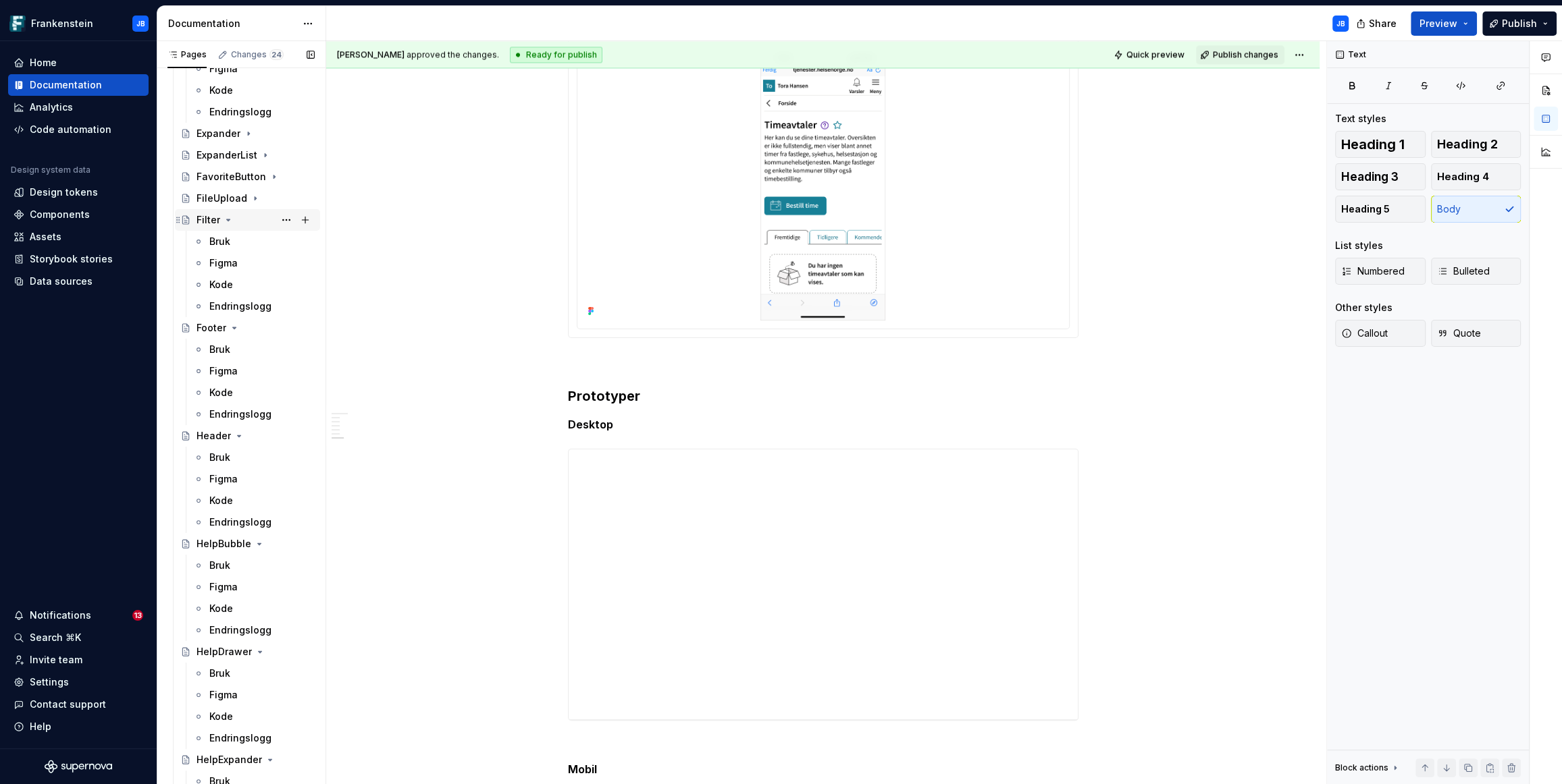
click at [224, 214] on icon "Page tree" at bounding box center [228, 220] width 11 height 11
click at [210, 241] on div "Footer" at bounding box center [211, 241] width 30 height 13
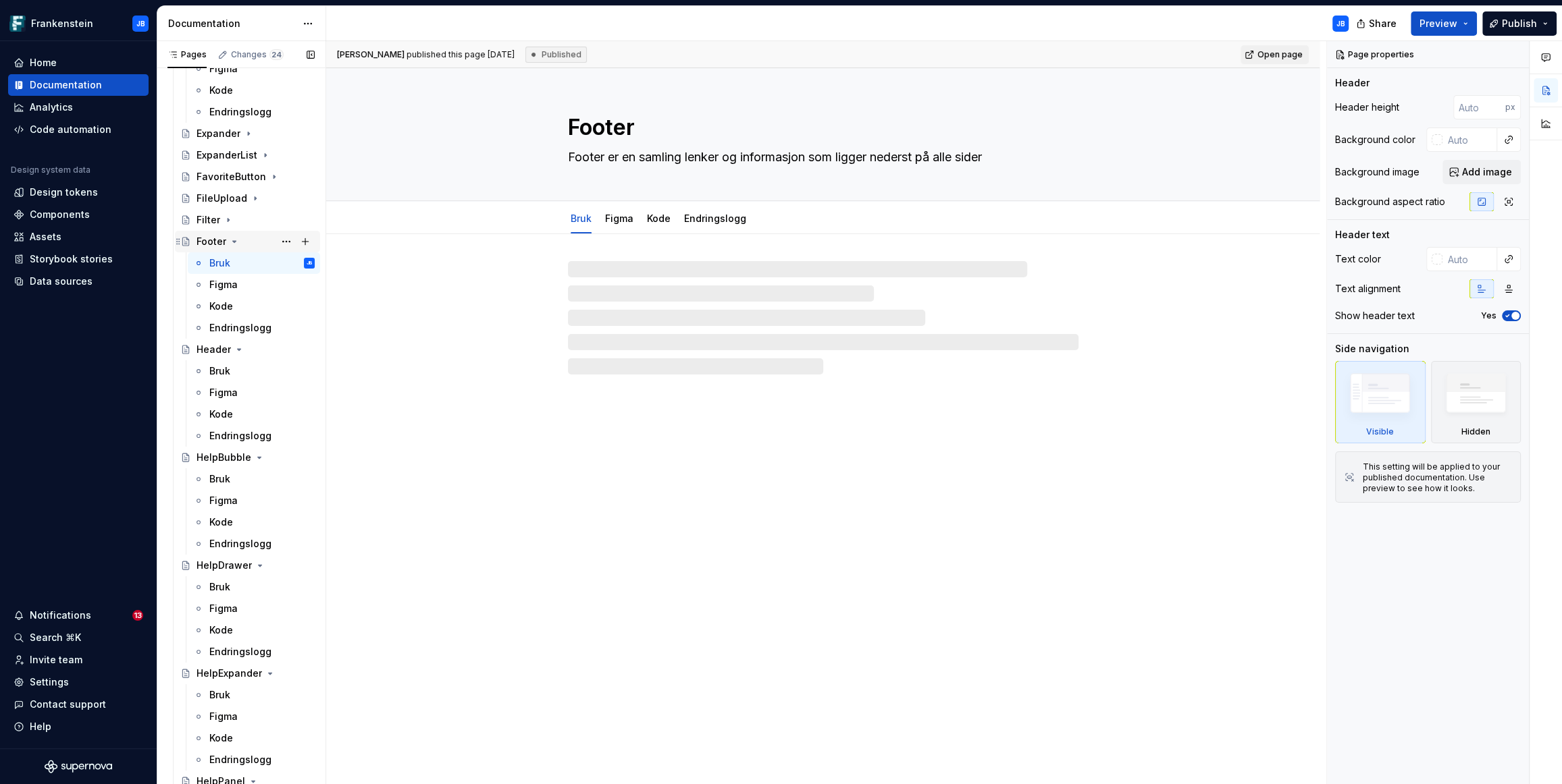
click at [239, 240] on div "Footer" at bounding box center [255, 241] width 118 height 19
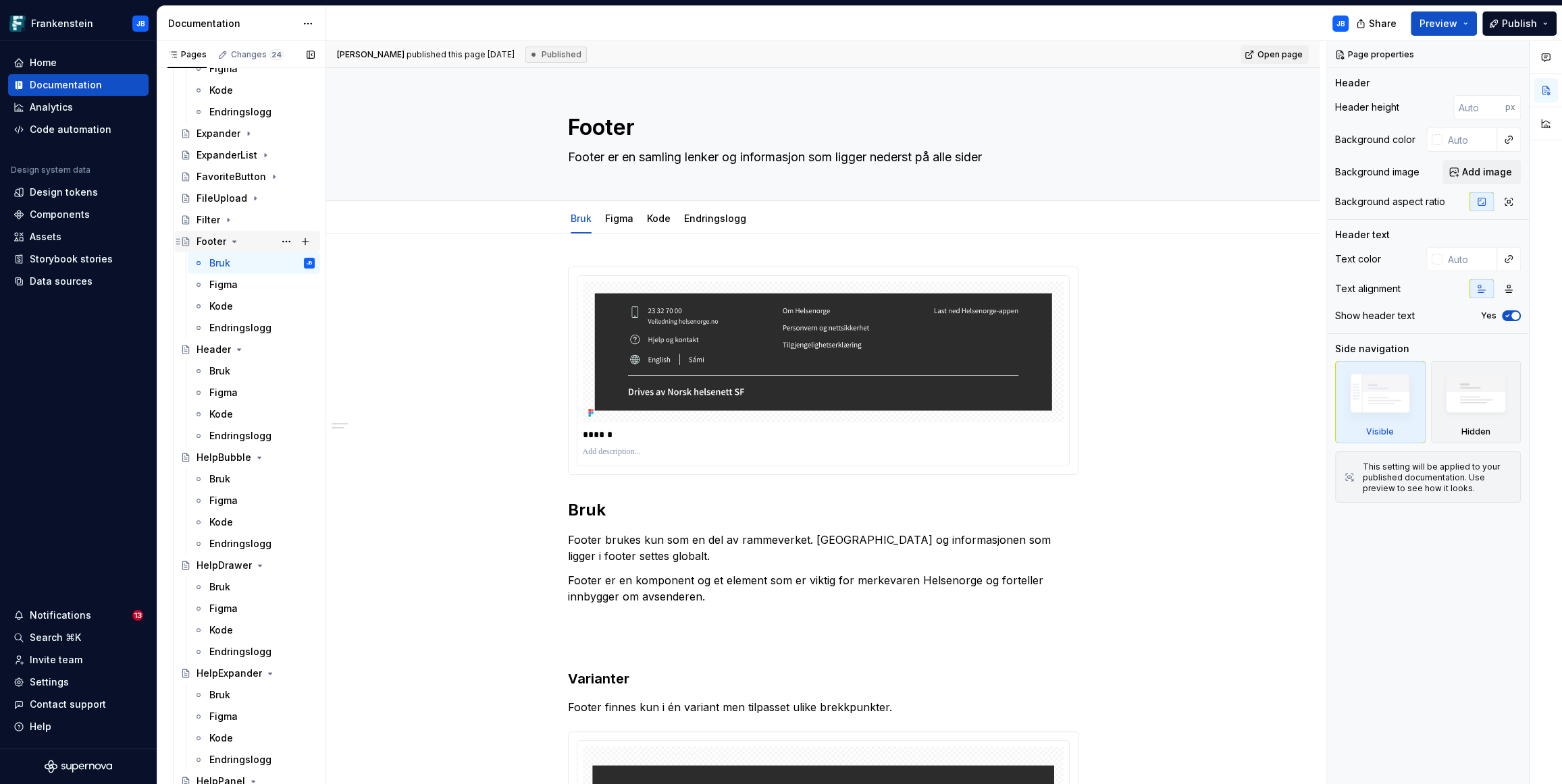
click at [236, 241] on icon "Page tree" at bounding box center [235, 242] width 11 height 11
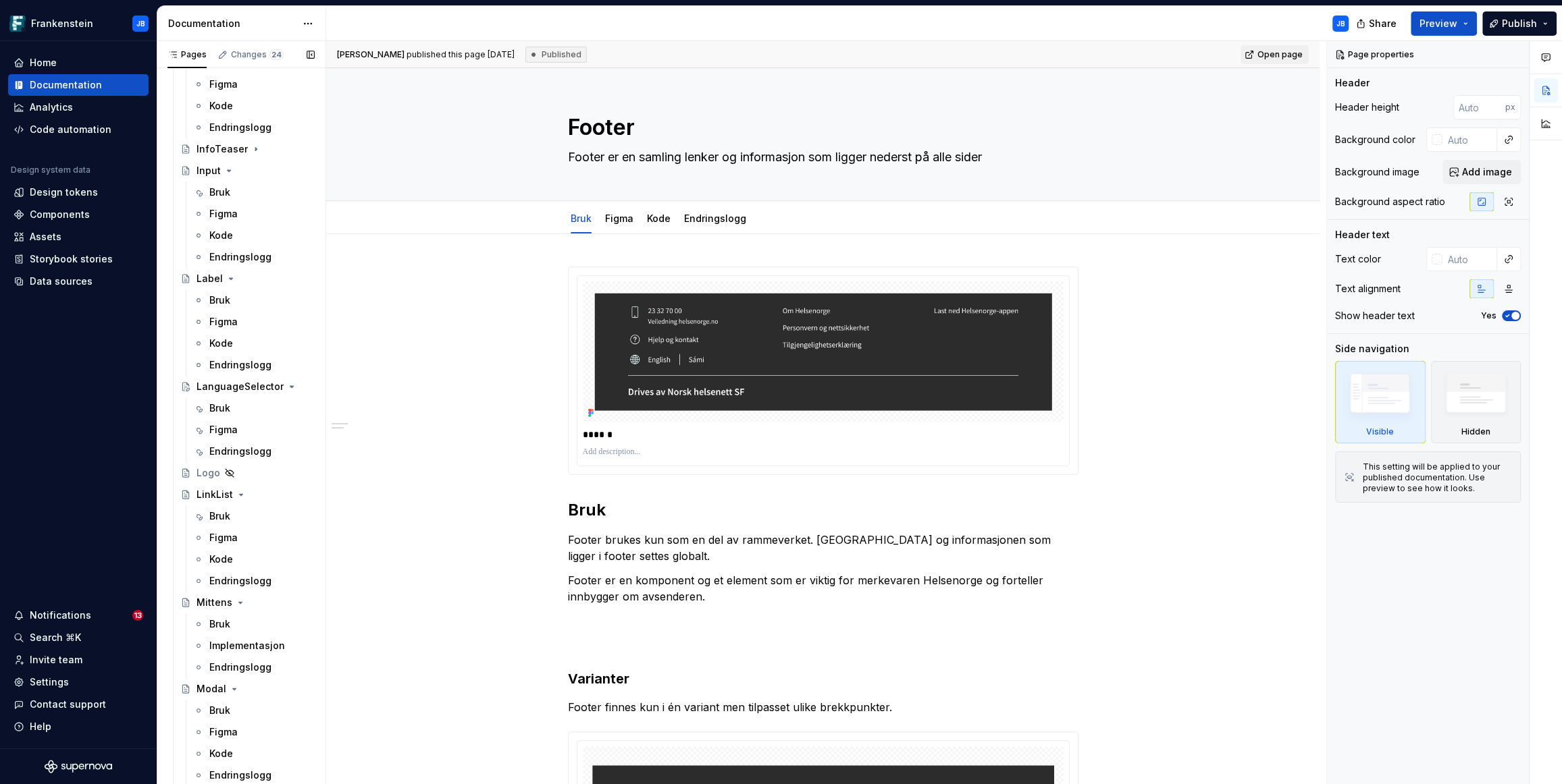
scroll to position [2558, 0]
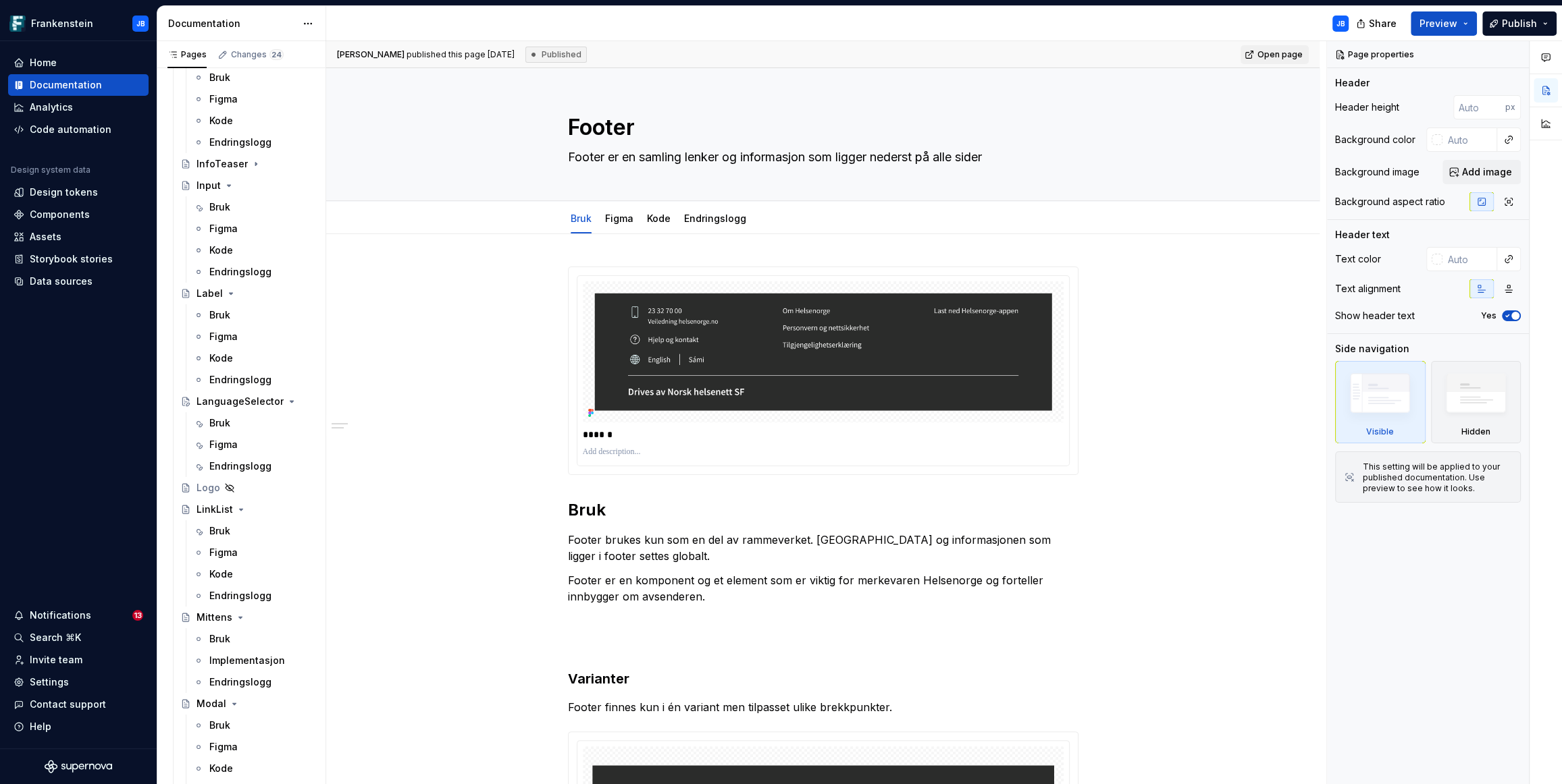
type textarea "*"
